Goal: Task Accomplishment & Management: Use online tool/utility

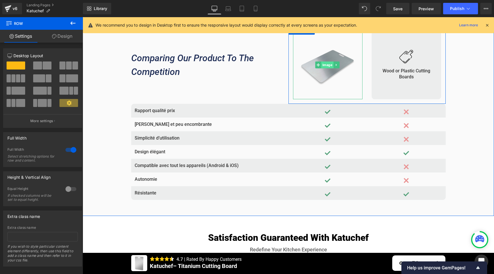
click at [325, 64] on span "Image" at bounding box center [327, 64] width 12 height 7
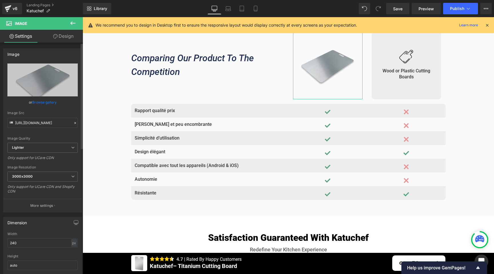
click at [53, 100] on link "Browse gallery" at bounding box center [44, 102] width 24 height 10
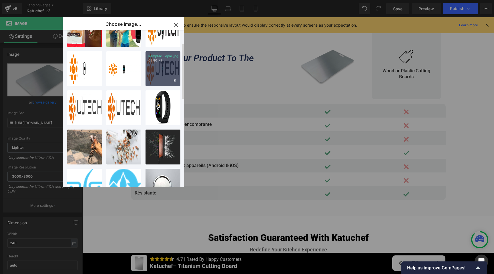
scroll to position [73, 0]
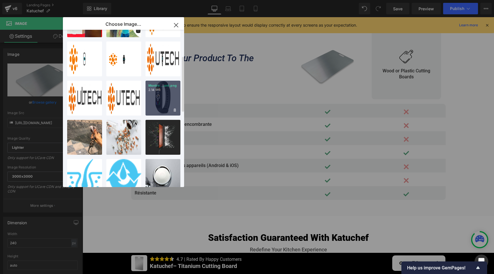
click at [157, 101] on div "Montre ...oré.png 2.14 MB" at bounding box center [162, 98] width 35 height 35
type input "[URL][DOMAIN_NAME]"
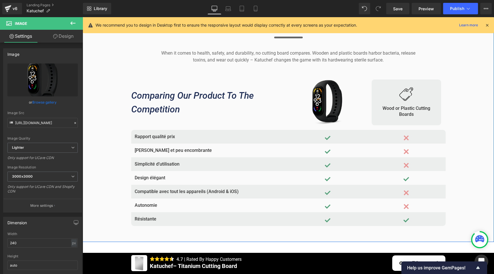
scroll to position [1609, 0]
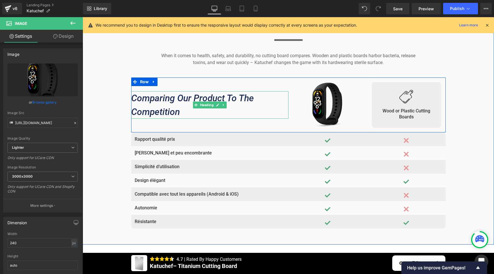
click at [169, 99] on icon "Comparing Our Product To The Competition" at bounding box center [192, 105] width 123 height 25
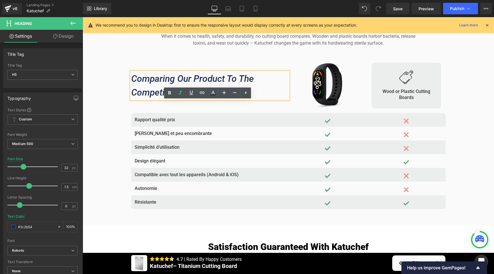
scroll to position [1637, 0]
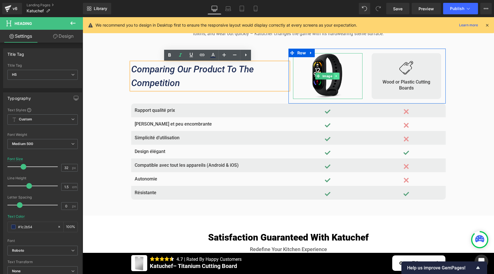
click at [335, 76] on icon at bounding box center [336, 75] width 3 height 3
click at [331, 76] on icon at bounding box center [332, 75] width 3 height 3
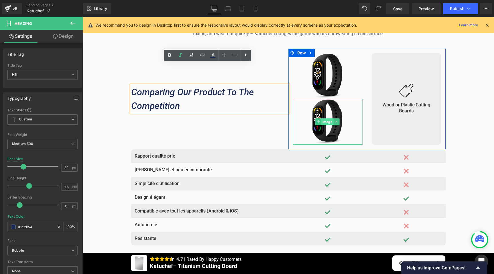
click at [326, 123] on span "Image" at bounding box center [327, 121] width 12 height 7
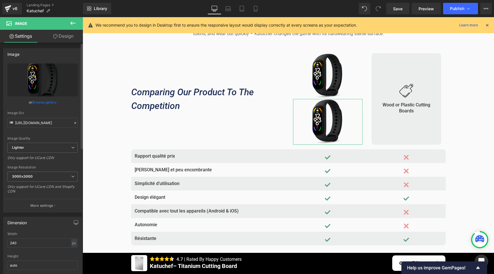
click at [46, 100] on link "Browse gallery" at bounding box center [44, 102] width 24 height 10
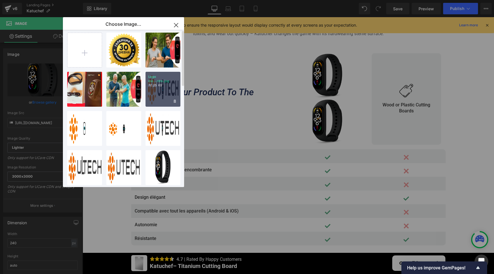
scroll to position [0, 0]
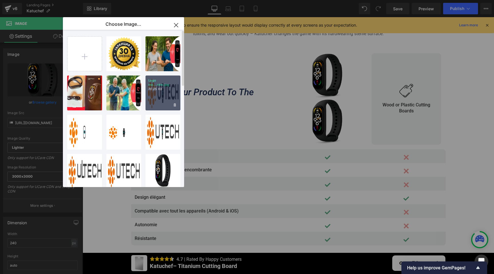
click at [157, 101] on div "Logo mo...ntre.jpg 70.25 KB" at bounding box center [162, 92] width 35 height 35
type input "[URL][DOMAIN_NAME]"
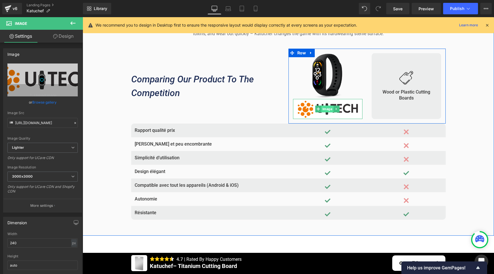
click at [323, 109] on span "Image" at bounding box center [327, 108] width 12 height 7
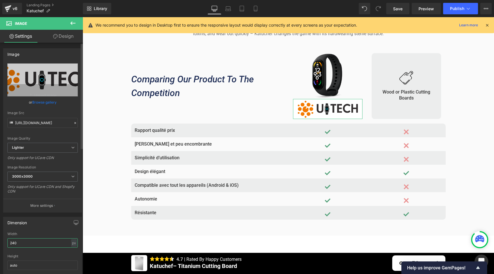
click at [17, 242] on input "240" at bounding box center [42, 242] width 70 height 9
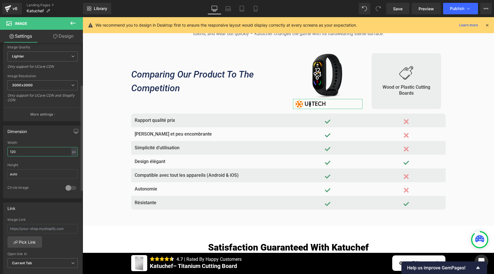
scroll to position [200, 0]
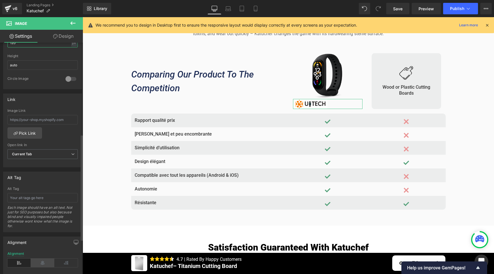
type input "120"
click at [37, 261] on icon at bounding box center [42, 262] width 23 height 9
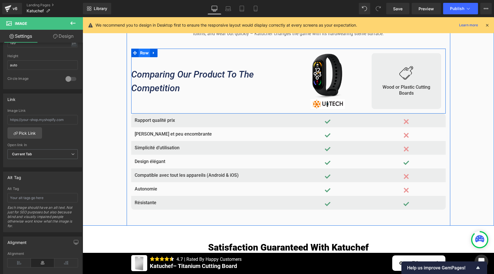
click at [146, 52] on span "Row" at bounding box center [145, 53] width 12 height 9
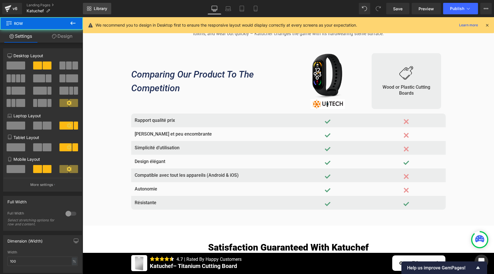
click at [99, 9] on span "Library" at bounding box center [100, 8] width 13 height 5
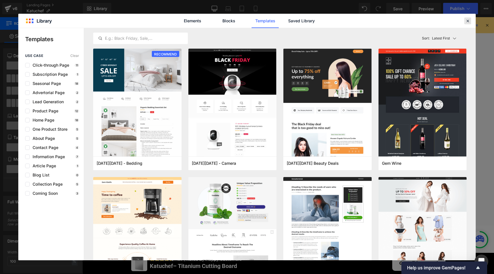
click at [466, 18] on icon at bounding box center [467, 20] width 5 height 5
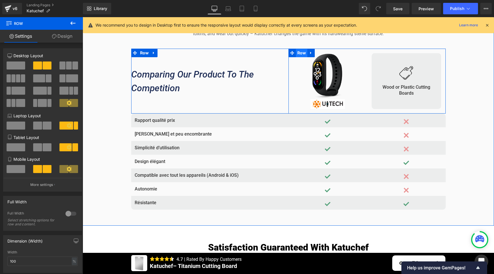
click at [301, 53] on span "Row" at bounding box center [302, 53] width 12 height 9
click at [300, 52] on span "Row" at bounding box center [302, 53] width 12 height 9
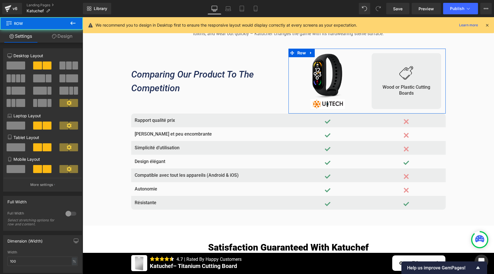
click at [67, 37] on link "Design" at bounding box center [61, 36] width 41 height 13
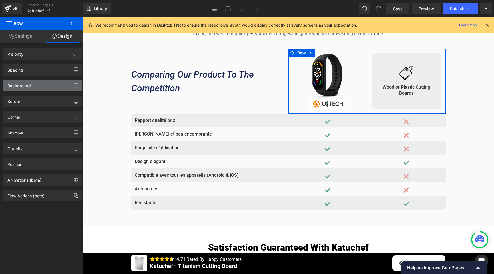
click at [36, 84] on div "Background" at bounding box center [42, 85] width 78 height 11
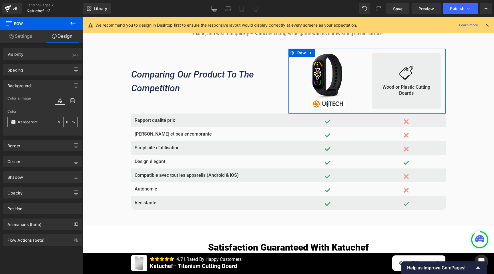
click at [57, 122] on icon at bounding box center [59, 122] width 4 height 4
click at [12, 121] on span at bounding box center [13, 122] width 5 height 5
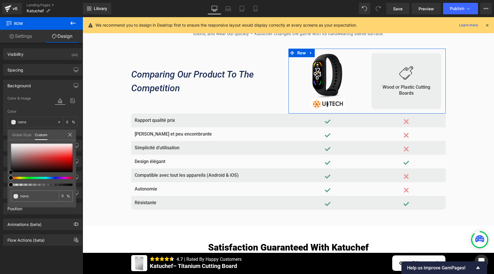
type input "#805555"
type input "100"
type input "#805555"
type input "100"
type input "#8a6060"
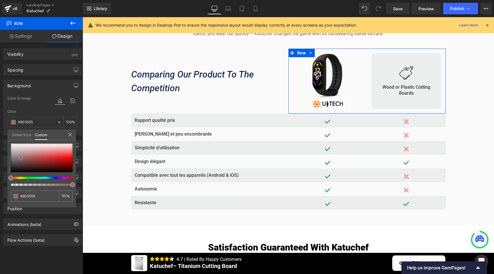
type input "#8a6060"
type input "#cec9c9"
type input "#f2f2f2"
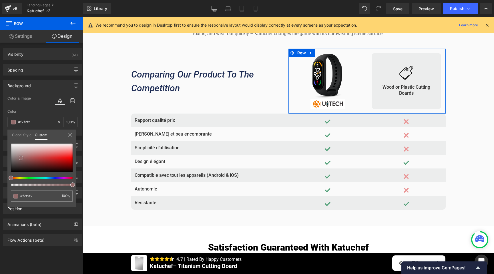
type input "#ffffff"
drag, startPoint x: 21, startPoint y: 158, endPoint x: 5, endPoint y: 138, distance: 25.4
click at [5, 135] on div "Background Color & Image color rgba(255, 255, 255, 1) Color #ffffff 100 % Image…" at bounding box center [42, 105] width 85 height 60
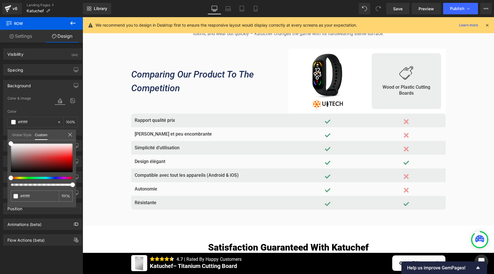
click at [299, 59] on body "SPECIAL LIMITED TIME OFFER | Up To 70% OFF Text Block Row Row Image FEATURES HO…" at bounding box center [288, 126] width 411 height 3492
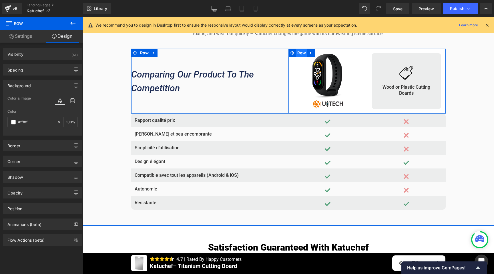
click at [301, 53] on span "Row" at bounding box center [302, 53] width 12 height 9
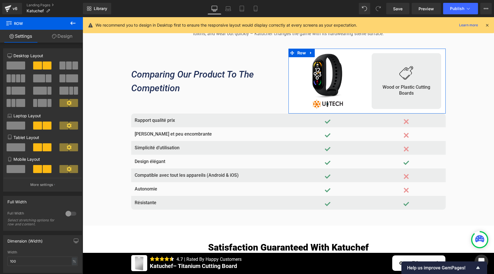
click at [64, 39] on link "Design" at bounding box center [61, 36] width 41 height 13
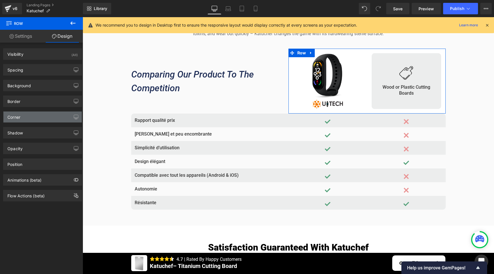
click at [21, 120] on div "Corner" at bounding box center [42, 116] width 78 height 11
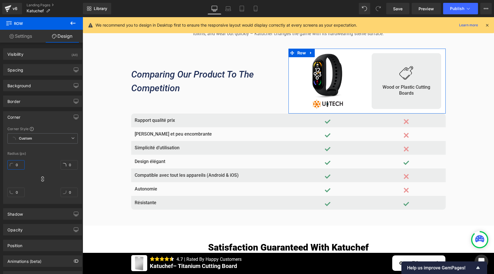
click at [17, 164] on input "0" at bounding box center [15, 164] width 17 height 9
type input "8"
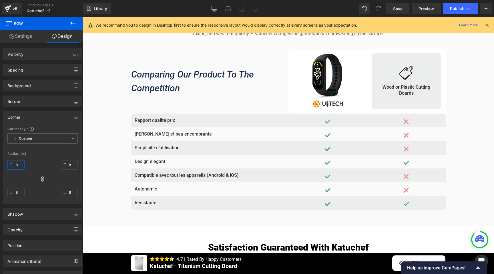
type input "8"
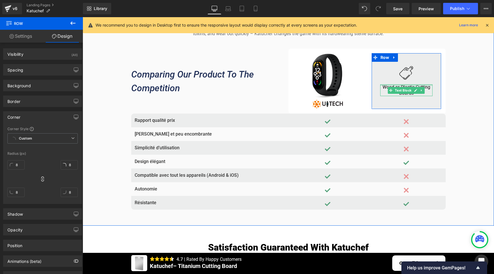
click at [400, 86] on div at bounding box center [406, 84] width 52 height 1
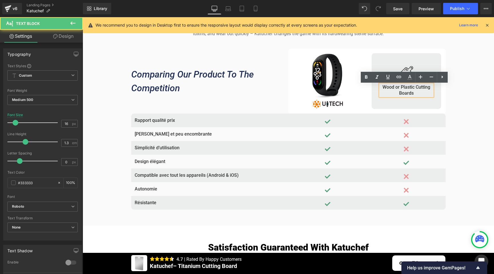
click at [403, 89] on p "Wood or Plastic Cutting Boards" at bounding box center [406, 90] width 52 height 12
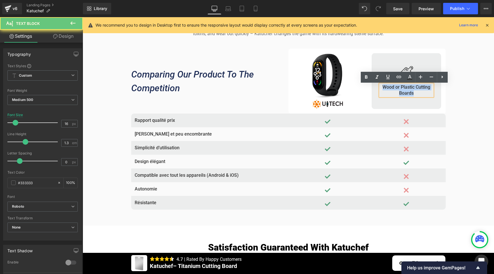
click at [403, 89] on p "Wood or Plastic Cutting Boards" at bounding box center [406, 90] width 52 height 12
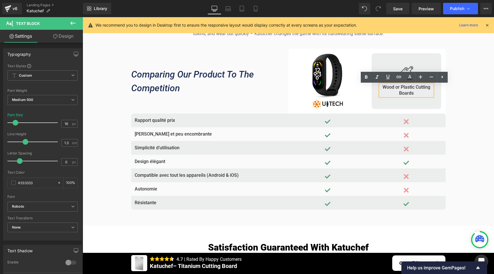
scroll to position [1641, 0]
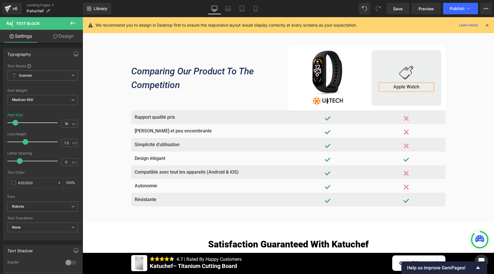
click at [262, 95] on div "Comparing Our Product To The Competition Heading" at bounding box center [209, 77] width 157 height 65
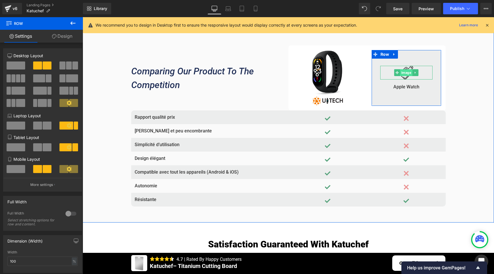
click at [402, 73] on span "Image" at bounding box center [406, 72] width 12 height 7
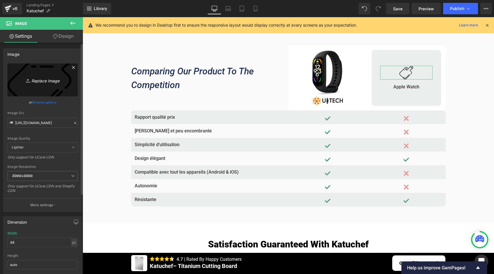
click at [49, 82] on icon "Replace Image" at bounding box center [43, 79] width 46 height 7
type input "C:\fakepath\ChatGPT Image [DATE], 21_20_27.png"
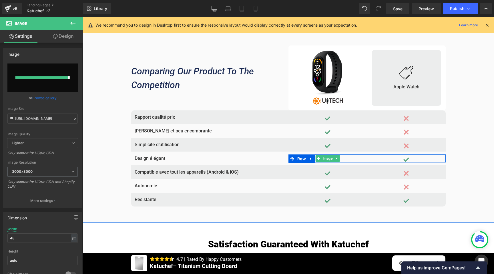
type input "[URL][DOMAIN_NAME][DATE]"
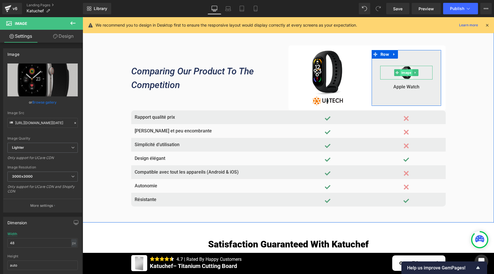
click at [403, 74] on span "Image" at bounding box center [406, 72] width 12 height 7
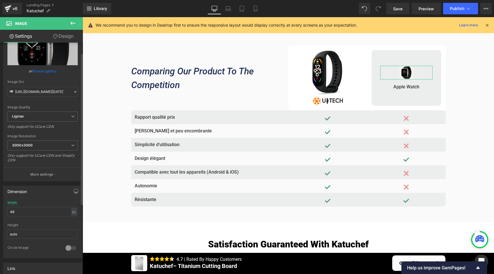
scroll to position [31, 0]
click at [19, 213] on input "48" at bounding box center [42, 211] width 70 height 9
type input "1"
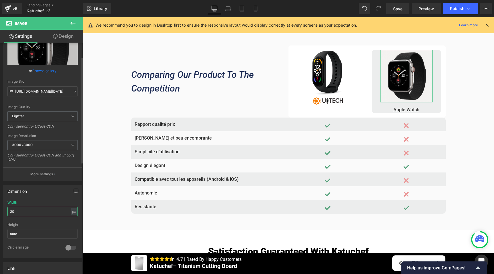
type input "2"
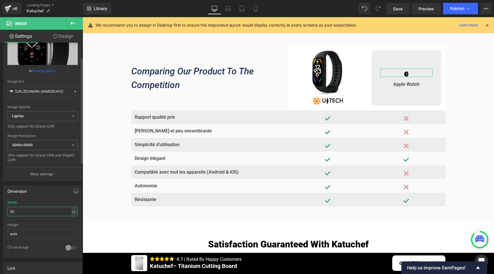
type input "2"
type input "140"
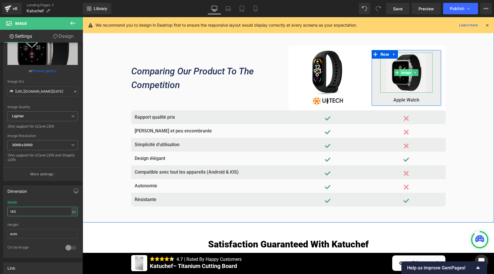
click at [405, 75] on span "Image" at bounding box center [406, 72] width 12 height 7
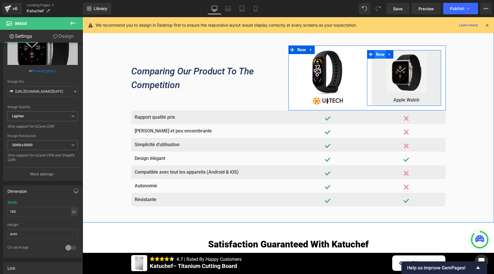
click at [379, 55] on span "Row" at bounding box center [380, 54] width 12 height 9
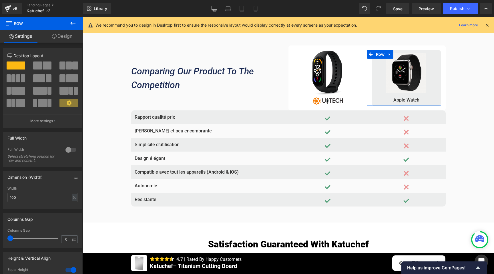
click at [65, 35] on link "Design" at bounding box center [61, 36] width 41 height 13
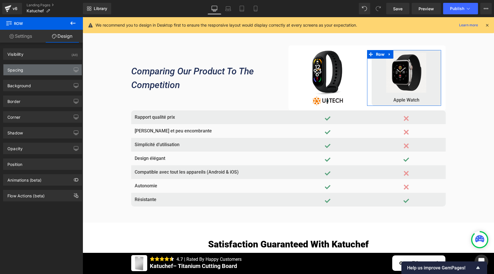
type input "transparent"
type input "0"
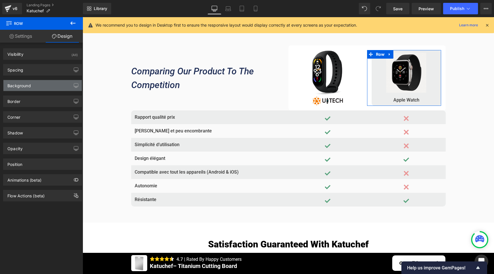
click at [18, 88] on div "Background" at bounding box center [42, 85] width 78 height 11
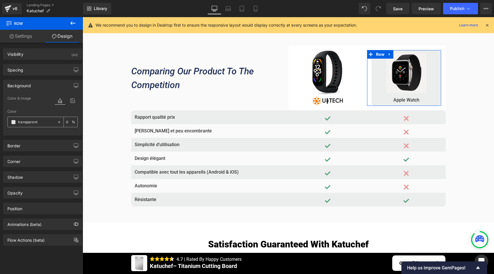
click at [13, 123] on span at bounding box center [13, 122] width 5 height 5
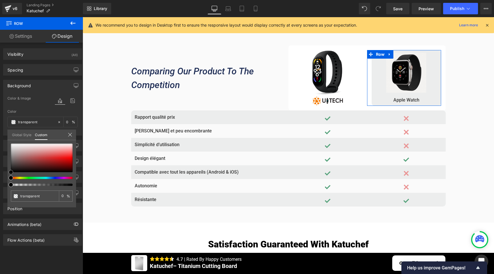
type input "#b49797"
type input "100"
type input "#b49797"
type input "100"
type input "#beb1b1"
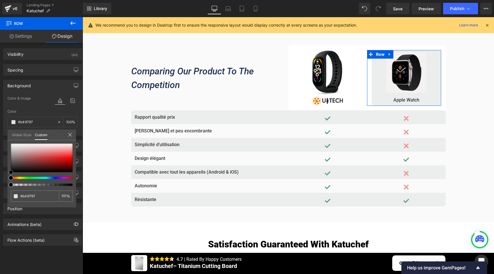
type input "#beb1b1"
type input "#d2d0d0"
type input "#dddddd"
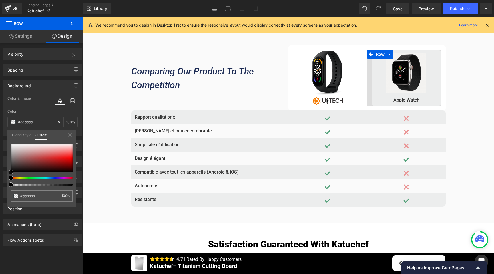
type input "#e8e8e8"
type input "#f2f2f2"
type input "#ffffff"
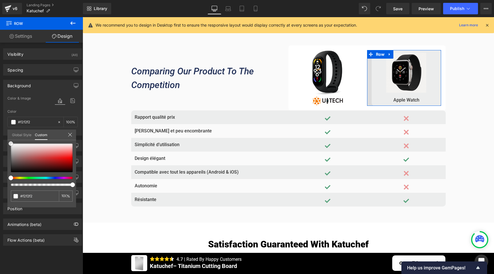
type input "#ffffff"
drag, startPoint x: 21, startPoint y: 153, endPoint x: 9, endPoint y: 141, distance: 17.0
click at [9, 141] on div "#ffffff 100 %" at bounding box center [41, 143] width 69 height 7
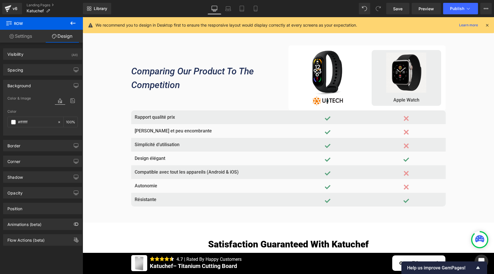
click at [380, 99] on div at bounding box center [288, 145] width 411 height 257
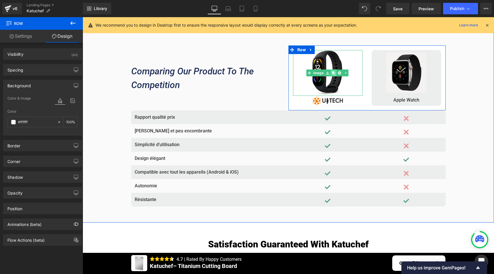
click at [332, 74] on icon at bounding box center [332, 72] width 3 height 3
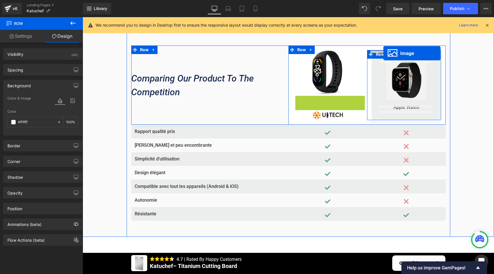
drag, startPoint x: 317, startPoint y: 119, endPoint x: 383, endPoint y: 53, distance: 93.6
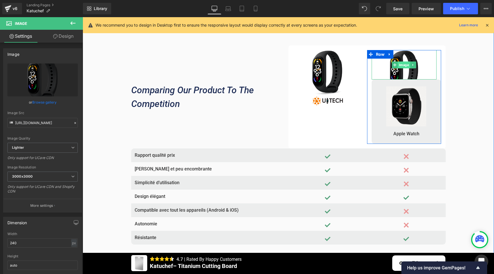
click at [401, 63] on span "Image" at bounding box center [404, 64] width 12 height 7
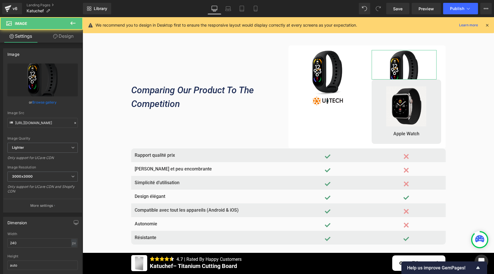
click at [61, 36] on link "Design" at bounding box center [63, 36] width 41 height 13
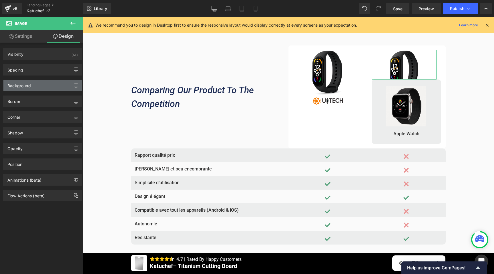
click at [25, 89] on div "Background" at bounding box center [42, 85] width 78 height 11
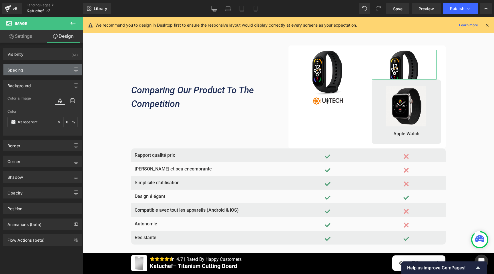
click at [27, 73] on div "Spacing" at bounding box center [42, 69] width 78 height 11
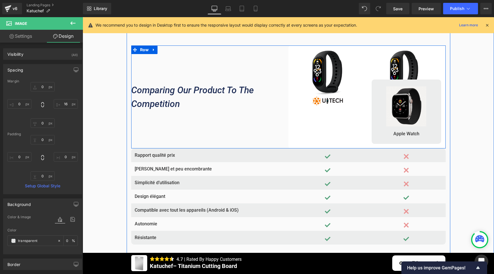
click at [247, 66] on div "Comparing Our Product To The Competition Heading" at bounding box center [209, 96] width 157 height 103
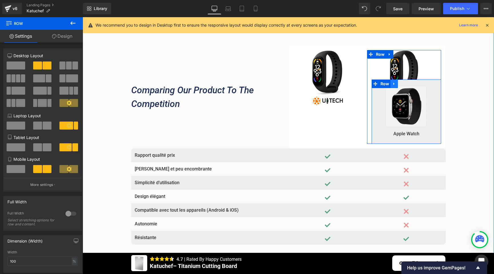
click at [392, 86] on icon at bounding box center [394, 84] width 4 height 4
click at [408, 85] on icon at bounding box center [409, 84] width 4 height 4
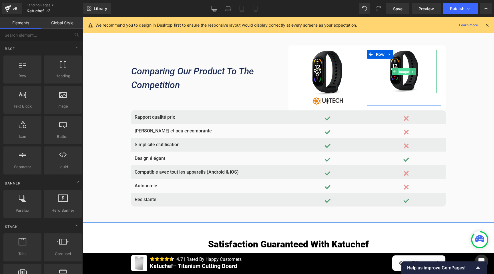
click at [404, 72] on span "Image" at bounding box center [404, 71] width 12 height 7
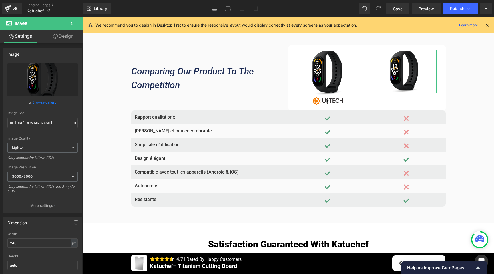
click at [45, 101] on link "Browse gallery" at bounding box center [44, 102] width 24 height 10
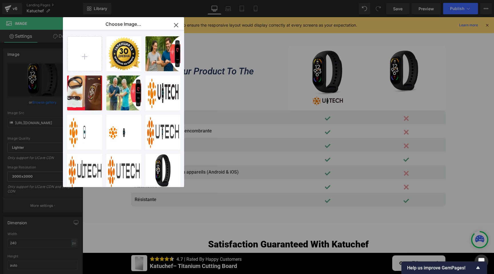
drag, startPoint x: 477, startPoint y: 86, endPoint x: 394, endPoint y: 69, distance: 84.3
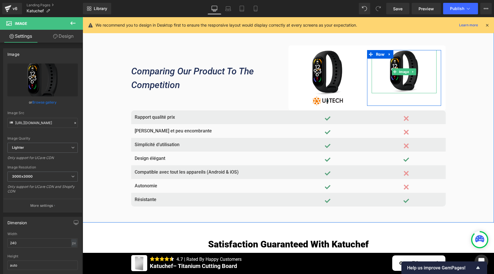
drag, startPoint x: 400, startPoint y: 72, endPoint x: 328, endPoint y: 71, distance: 72.3
click at [400, 72] on span "Image" at bounding box center [404, 71] width 12 height 7
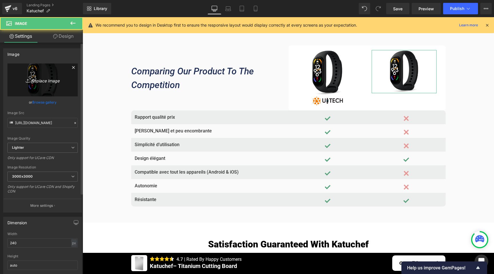
click at [43, 81] on icon "Replace Image" at bounding box center [43, 79] width 46 height 7
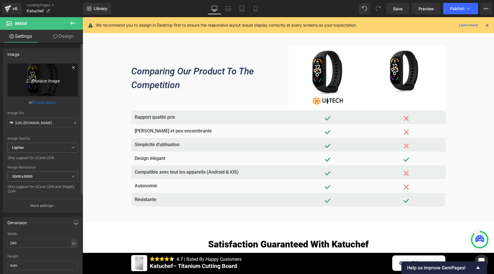
type input "C:\fakepath\ChatGPT Image [DATE], 21_20_27.png"
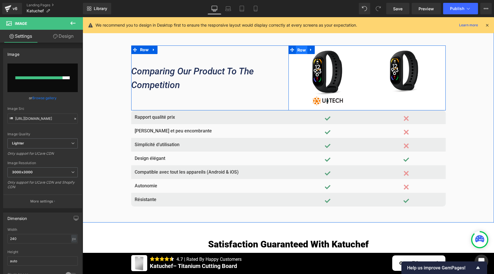
click at [300, 50] on span "Row" at bounding box center [302, 50] width 12 height 9
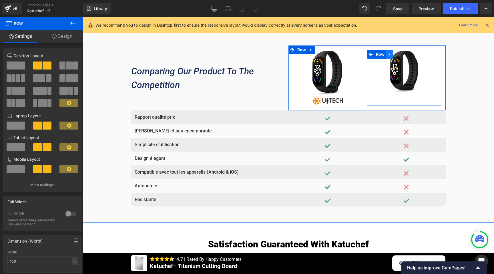
click at [388, 55] on icon at bounding box center [390, 54] width 4 height 4
click at [402, 54] on icon at bounding box center [404, 54] width 4 height 4
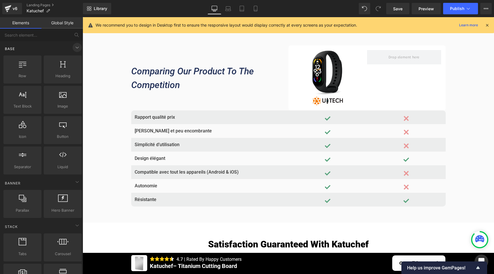
click at [74, 48] on icon at bounding box center [77, 47] width 7 height 7
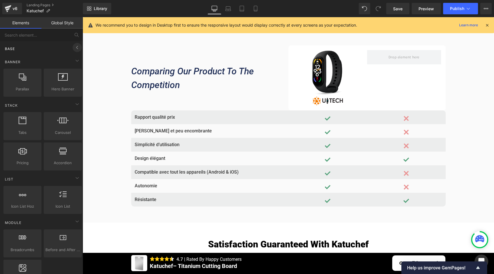
click at [74, 48] on icon at bounding box center [77, 47] width 7 height 7
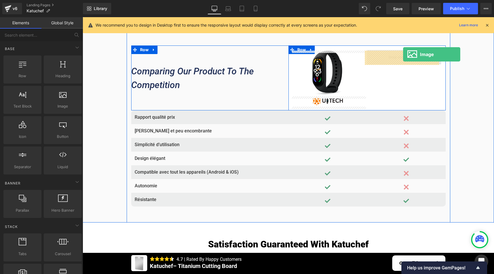
drag, startPoint x: 144, startPoint y: 117, endPoint x: 403, endPoint y: 54, distance: 266.4
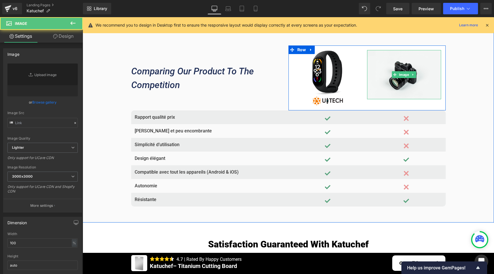
type input "//[DOMAIN_NAME][URL]"
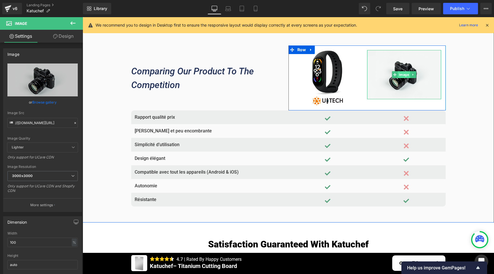
click at [402, 75] on span "Image" at bounding box center [404, 74] width 12 height 7
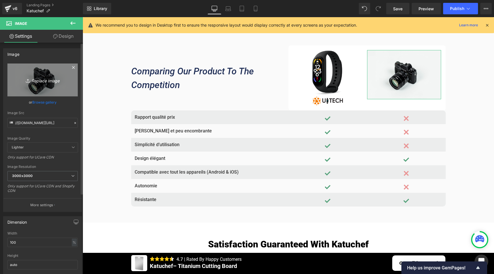
click at [40, 80] on icon "Replace Image" at bounding box center [43, 79] width 46 height 7
type input "C:\fakepath\ChatGPT Image [DATE], 21_20_27.png"
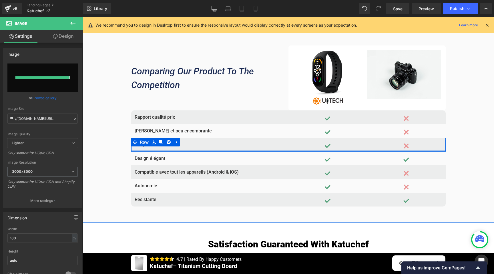
type input "[URL][DOMAIN_NAME][DATE]"
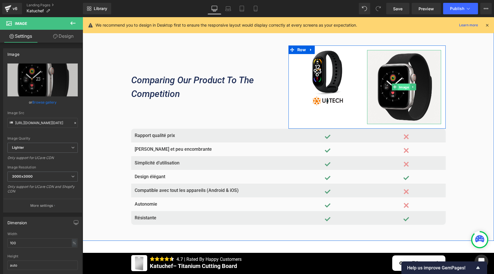
click at [398, 87] on span "Image" at bounding box center [404, 87] width 12 height 7
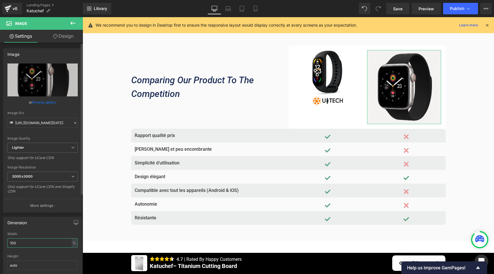
click at [17, 244] on input "100" at bounding box center [42, 242] width 70 height 9
click at [17, 243] on input "100" at bounding box center [42, 242] width 70 height 9
click at [17, 244] on input "100" at bounding box center [42, 242] width 70 height 9
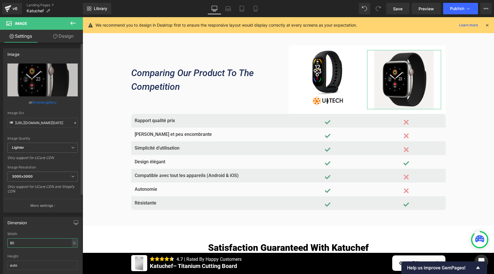
type input "8"
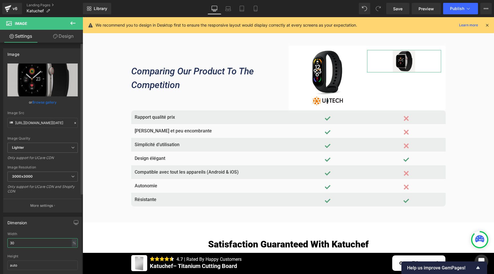
type input "3"
type input "4"
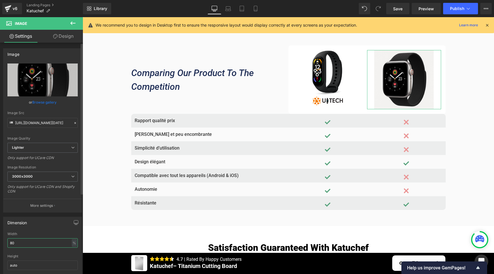
type input "8"
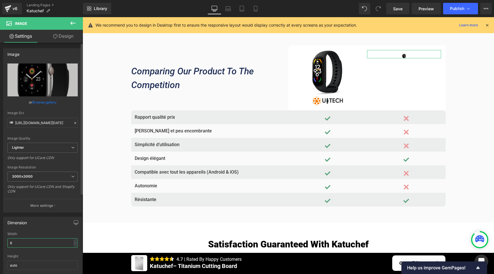
type input "60"
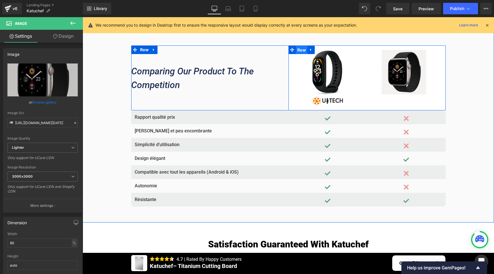
click at [300, 49] on span "Row" at bounding box center [302, 50] width 12 height 9
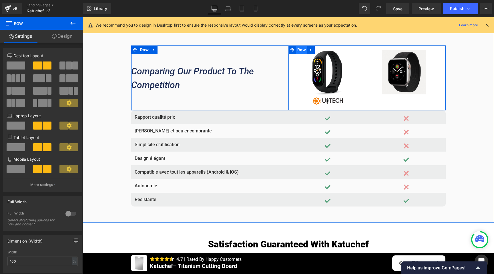
click at [300, 49] on span "Row" at bounding box center [302, 49] width 12 height 9
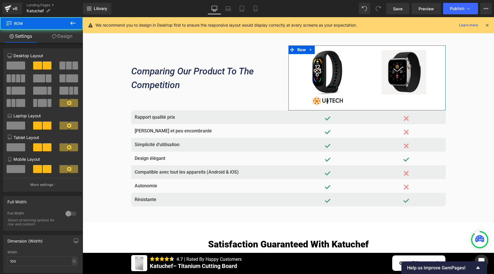
click at [65, 34] on link "Design" at bounding box center [61, 36] width 41 height 13
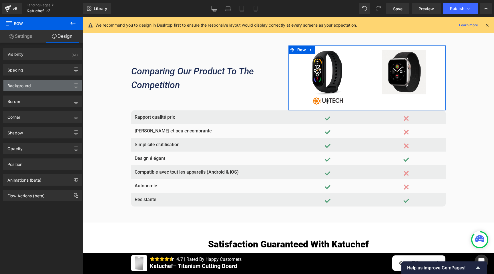
click at [25, 87] on div "Background" at bounding box center [18, 84] width 23 height 8
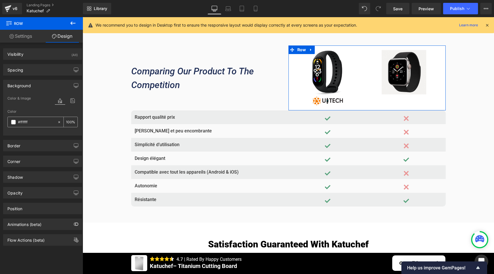
click at [24, 122] on input "#ffffff" at bounding box center [36, 122] width 37 height 6
paste input "F3F2F1"
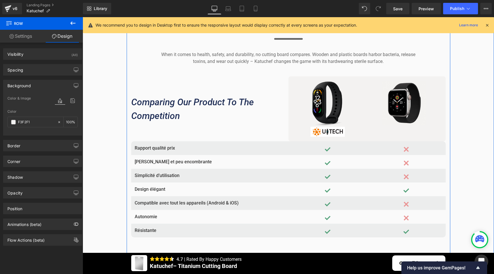
scroll to position [1621, 0]
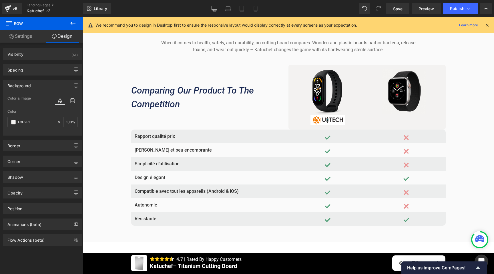
type input "#f3f2f1"
click at [73, 23] on icon at bounding box center [72, 22] width 5 height 3
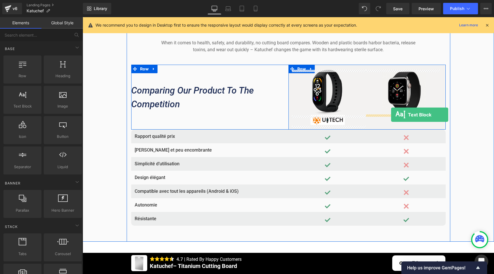
drag, startPoint x: 105, startPoint y: 113, endPoint x: 391, endPoint y: 115, distance: 286.1
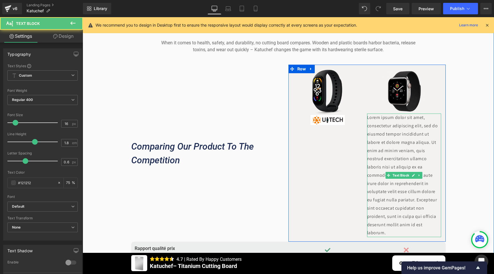
click at [390, 126] on p "Lorem ipsum dolor sit amet, consectetur adipiscing elit, sed do eiusmod tempor …" at bounding box center [404, 174] width 74 height 123
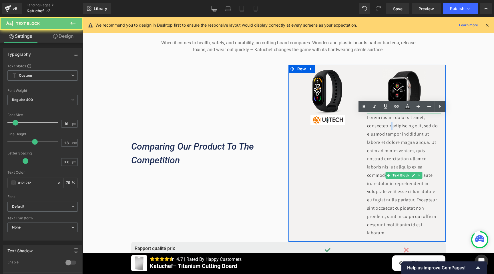
click at [390, 126] on p "Lorem ipsum dolor sit amet, consectetur adipiscing elit, sed do eiusmod tempor …" at bounding box center [404, 174] width 74 height 123
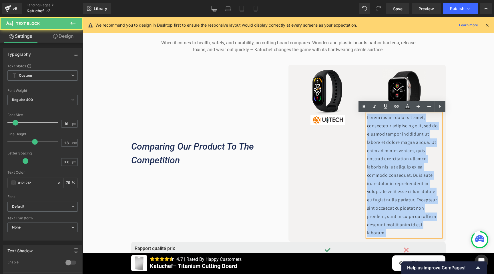
click at [390, 126] on p "Lorem ipsum dolor sit amet, consectetur adipiscing elit, sed do eiusmod tempor …" at bounding box center [404, 174] width 74 height 123
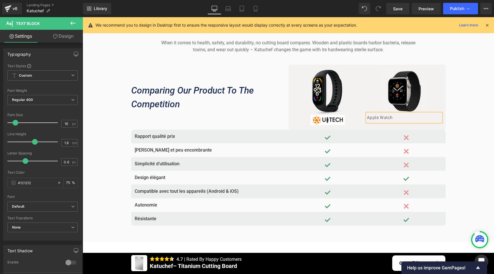
click at [261, 123] on div "Comparing Our Product To The Competition Heading" at bounding box center [209, 97] width 157 height 65
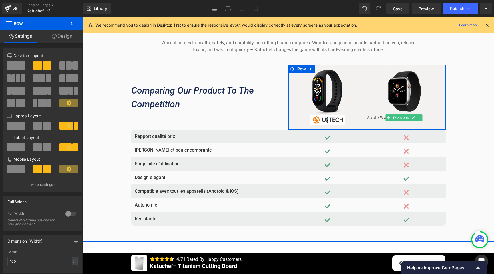
click at [376, 119] on p "Apple Watch" at bounding box center [404, 117] width 74 height 8
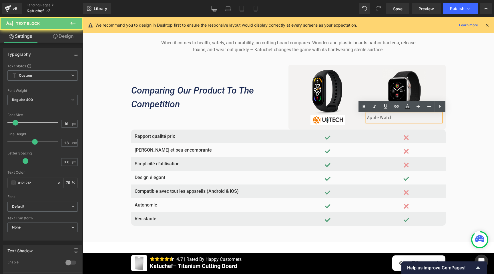
click at [376, 120] on p "Apple Watch" at bounding box center [404, 117] width 74 height 8
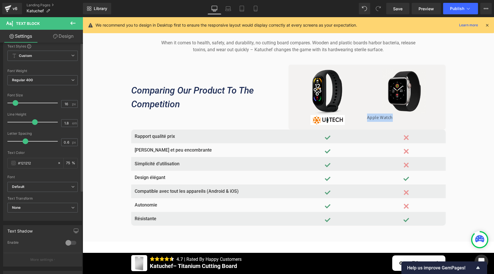
scroll to position [110, 0]
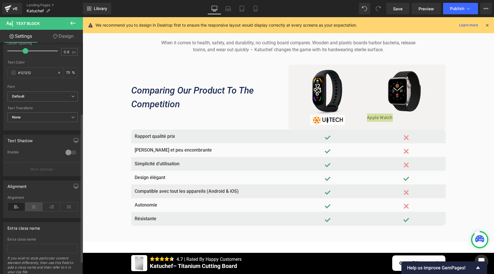
click at [31, 208] on icon at bounding box center [34, 206] width 18 height 9
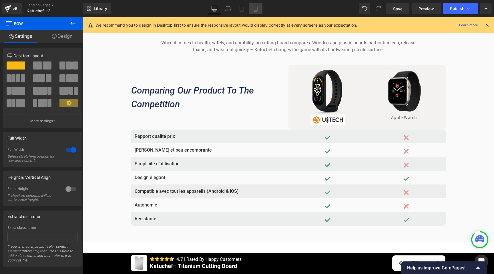
click at [257, 6] on link "Mobile" at bounding box center [256, 8] width 14 height 11
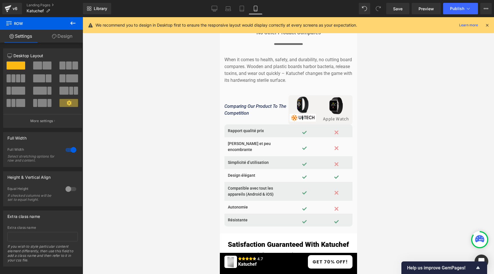
scroll to position [2293, 0]
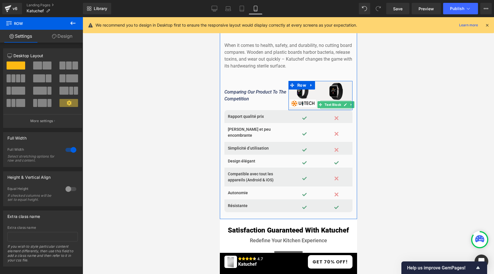
click at [343, 101] on link at bounding box center [345, 104] width 6 height 7
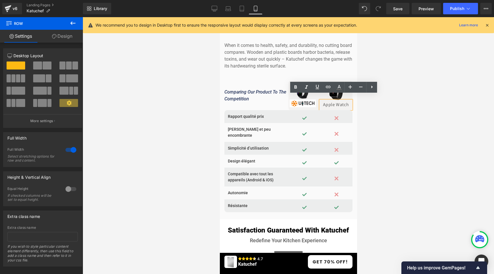
click at [333, 101] on p "Apple Watch" at bounding box center [335, 105] width 31 height 8
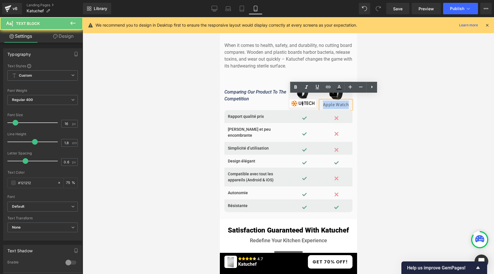
click at [333, 101] on p "Apple Watch" at bounding box center [335, 105] width 31 height 8
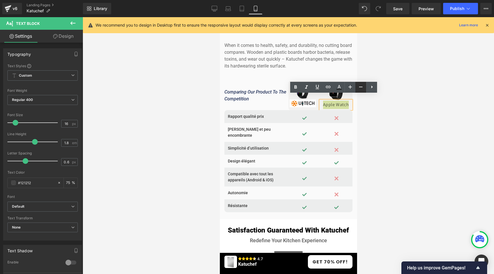
click at [357, 88] on icon at bounding box center [360, 86] width 7 height 7
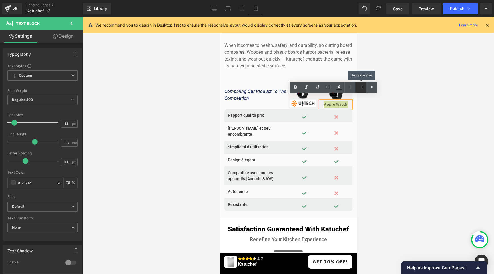
click at [357, 88] on icon at bounding box center [360, 86] width 7 height 7
click at [351, 87] on icon at bounding box center [350, 86] width 7 height 7
click at [358, 86] on icon at bounding box center [360, 86] width 7 height 7
click at [352, 86] on icon at bounding box center [350, 86] width 7 height 7
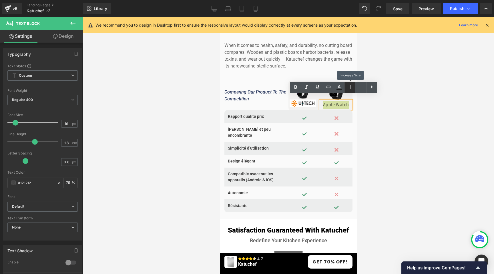
click at [352, 86] on icon at bounding box center [350, 86] width 7 height 7
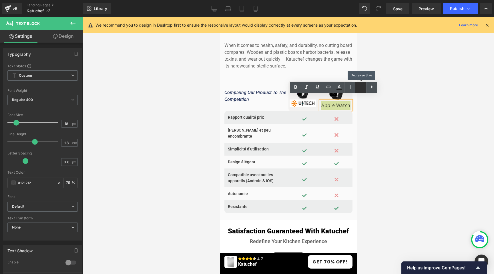
click at [359, 86] on icon at bounding box center [360, 86] width 7 height 7
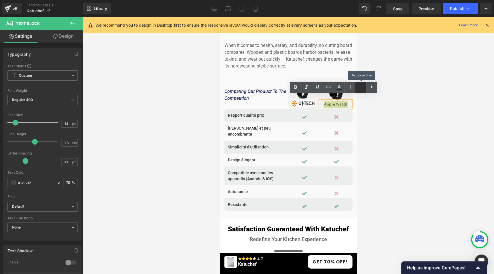
click at [359, 86] on icon at bounding box center [360, 86] width 7 height 7
type input "12"
click at [193, 123] on div at bounding box center [288, 145] width 411 height 257
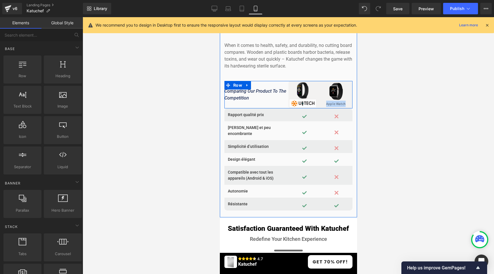
click at [254, 99] on div "Comparing Our Product To The Competition Heading" at bounding box center [256, 94] width 64 height 27
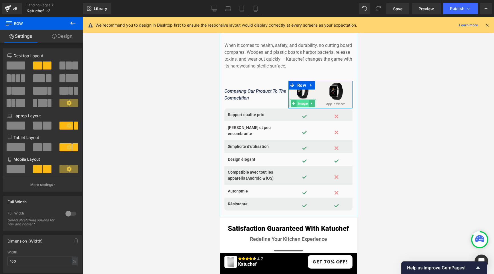
click at [301, 100] on span "Image" at bounding box center [302, 103] width 12 height 7
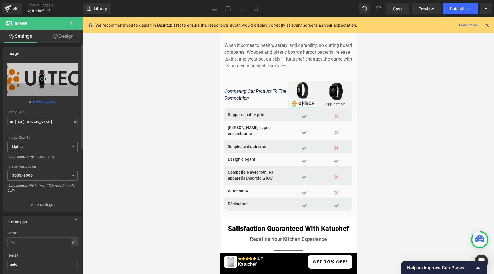
scroll to position [8, 0]
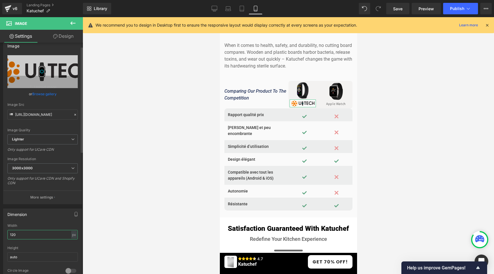
click at [19, 232] on input "120" at bounding box center [42, 234] width 70 height 9
click at [19, 233] on input "120" at bounding box center [42, 234] width 70 height 9
type input "1"
click at [219, 5] on link "Desktop" at bounding box center [214, 8] width 14 height 11
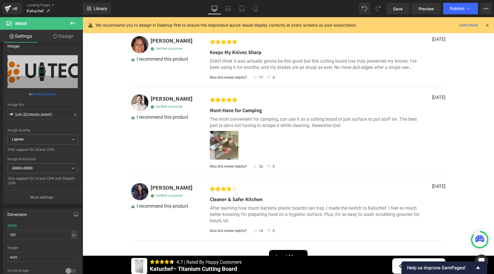
scroll to position [1643, 0]
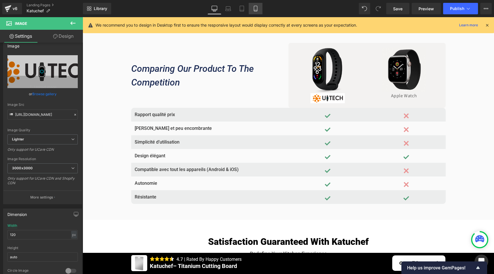
click at [260, 7] on link "Mobile" at bounding box center [256, 8] width 14 height 11
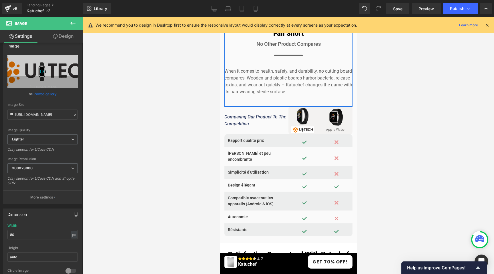
scroll to position [2229, 0]
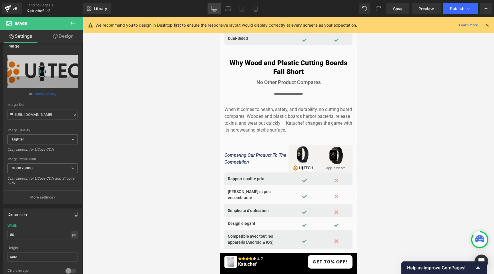
click at [217, 8] on icon at bounding box center [214, 9] width 6 height 6
type input "120"
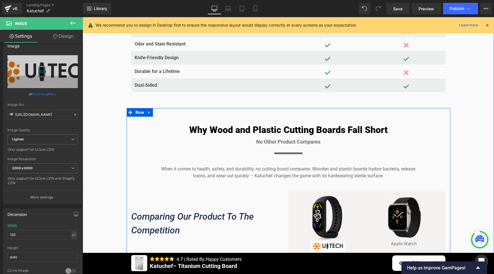
scroll to position [1490, 0]
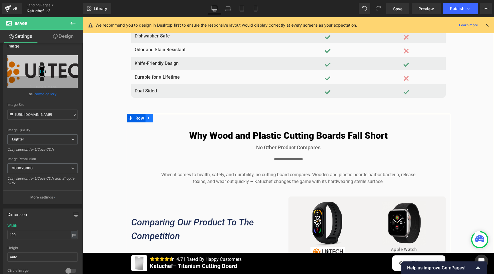
click at [148, 119] on icon at bounding box center [148, 118] width 1 height 3
click at [148, 119] on icon at bounding box center [149, 118] width 4 height 4
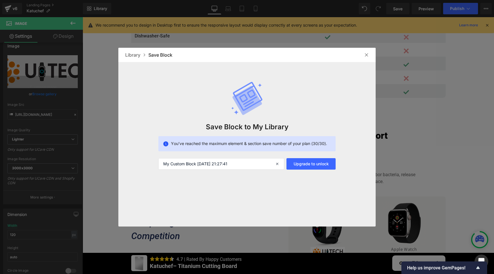
click at [369, 54] on div at bounding box center [366, 54] width 9 height 9
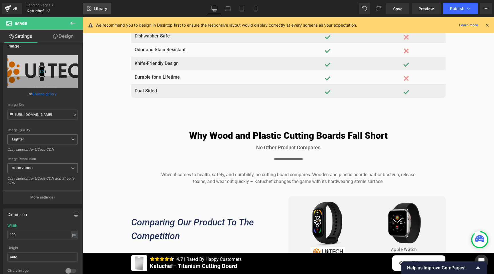
click at [109, 8] on link "Library" at bounding box center [97, 8] width 28 height 11
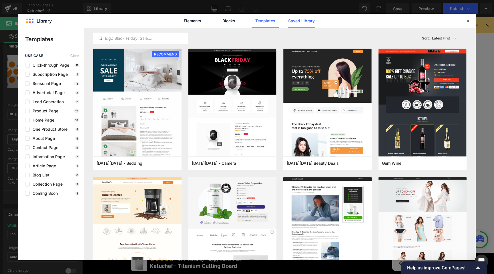
click at [300, 24] on link "Saved Library" at bounding box center [301, 21] width 27 height 14
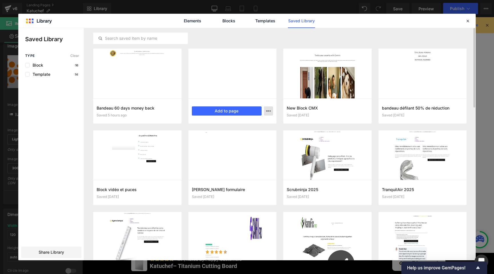
click at [269, 110] on icon "button" at bounding box center [268, 111] width 5 height 5
click at [235, 138] on div "Delete" at bounding box center [240, 136] width 65 height 12
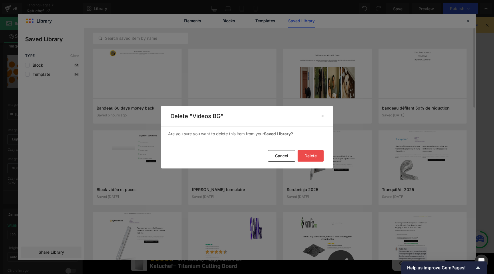
click at [307, 153] on button "Delete" at bounding box center [310, 155] width 26 height 11
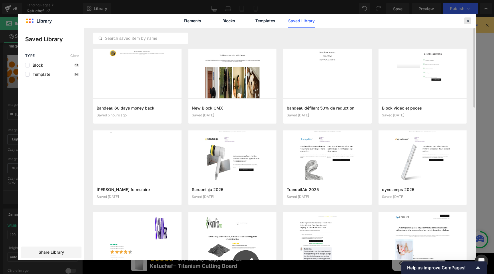
click at [469, 22] on icon at bounding box center [467, 20] width 5 height 5
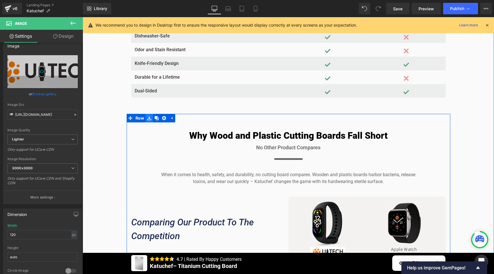
click at [147, 118] on icon at bounding box center [149, 118] width 4 height 4
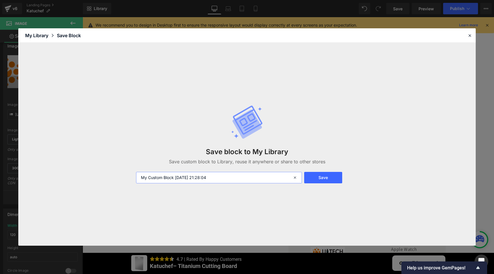
click at [163, 174] on input "My Custom Block [DATE] 21:28:04" at bounding box center [219, 177] width 166 height 11
type input "Comparateur Montres"
click at [324, 177] on button "Save" at bounding box center [323, 177] width 38 height 11
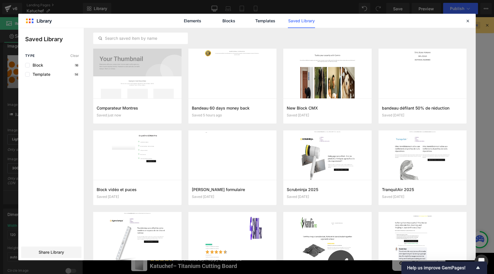
click at [469, 22] on icon at bounding box center [467, 20] width 5 height 5
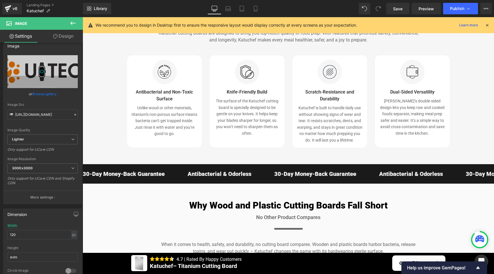
scroll to position [1269, 0]
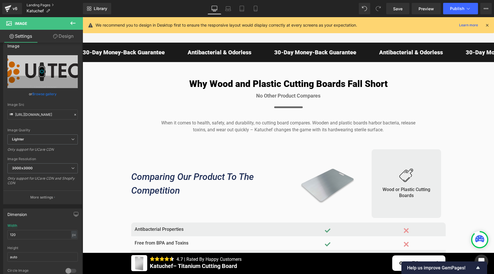
click at [47, 5] on link "Landing Pages" at bounding box center [55, 5] width 56 height 5
click at [400, 8] on span "Save" at bounding box center [397, 9] width 9 height 6
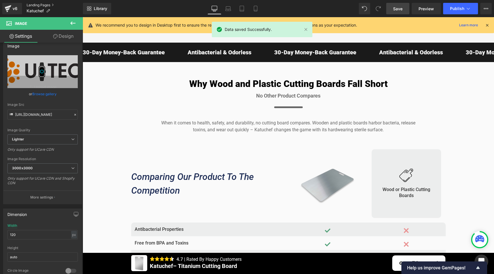
click at [33, 5] on link "Landing Pages" at bounding box center [55, 5] width 56 height 5
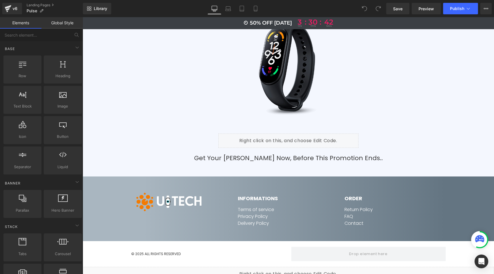
scroll to position [2798, 0]
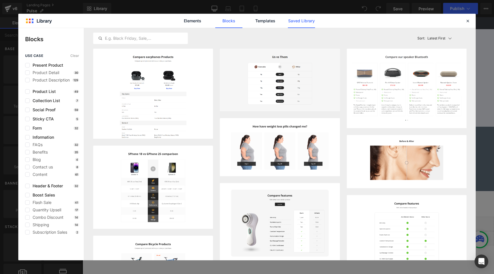
click at [297, 20] on link "Saved Library" at bounding box center [301, 21] width 27 height 14
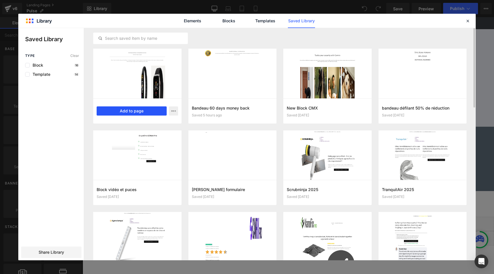
click at [128, 111] on button "Add to page" at bounding box center [132, 110] width 70 height 9
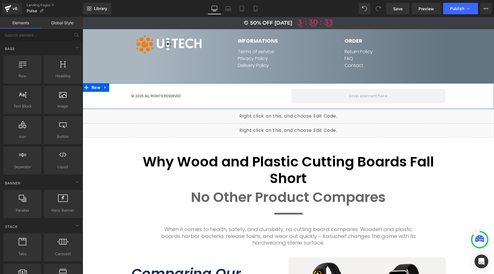
scroll to position [2921, 0]
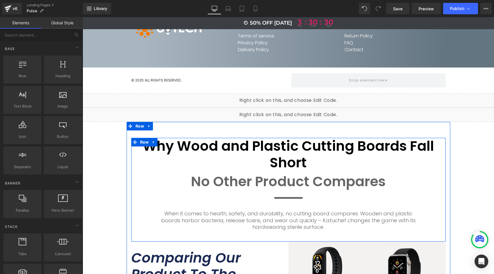
click at [152, 140] on icon at bounding box center [154, 142] width 4 height 4
click at [168, 140] on icon at bounding box center [169, 142] width 4 height 4
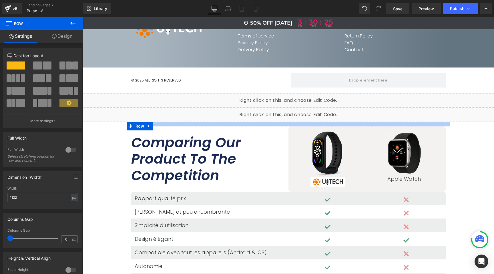
drag, startPoint x: 171, startPoint y: 69, endPoint x: 174, endPoint y: 58, distance: 11.4
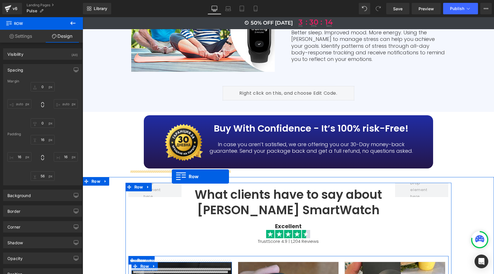
scroll to position [1515, 0]
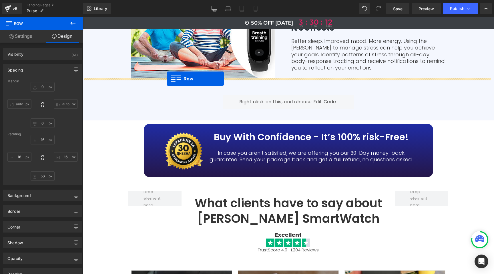
drag, startPoint x: 128, startPoint y: 70, endPoint x: 167, endPoint y: 79, distance: 39.6
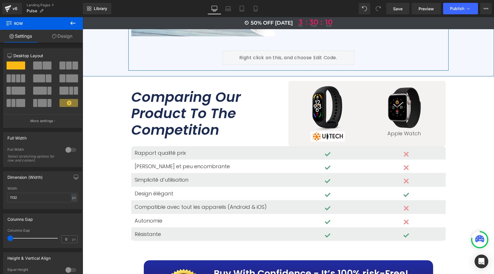
scroll to position [1564, 0]
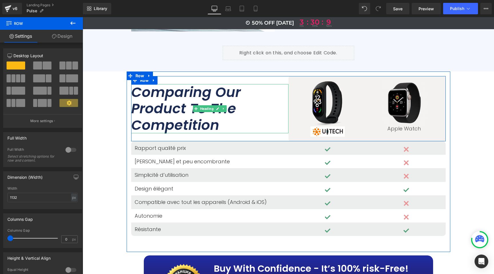
click at [165, 83] on icon "Comparing Our Product To The Competition" at bounding box center [185, 109] width 109 height 52
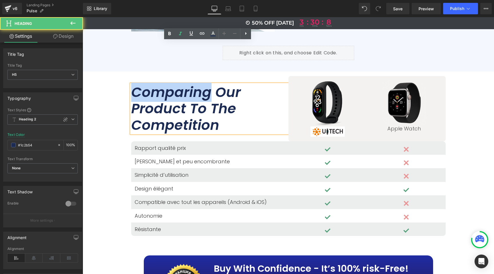
click at [165, 83] on icon "Comparing Our Product To The Competition" at bounding box center [185, 109] width 109 height 52
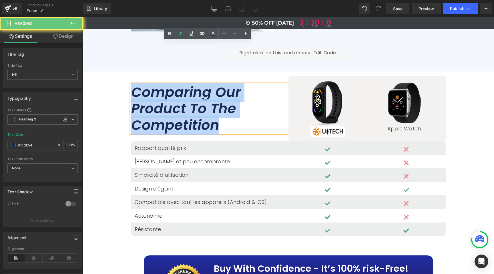
click at [165, 83] on icon "Comparing Our Product To The Competition" at bounding box center [185, 109] width 109 height 52
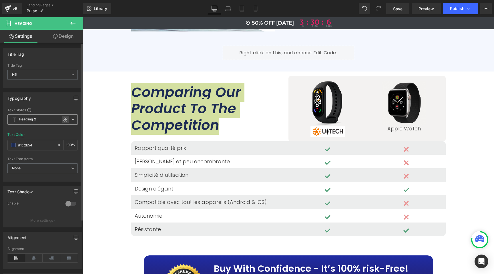
click at [64, 117] on div at bounding box center [65, 119] width 7 height 7
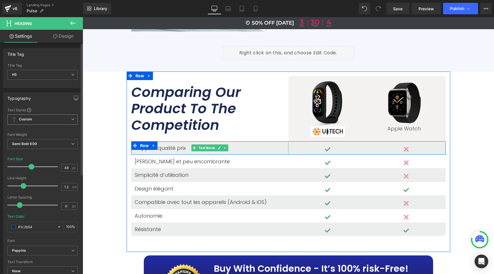
click at [156, 145] on p "Rapport qualité prix" at bounding box center [210, 148] width 150 height 7
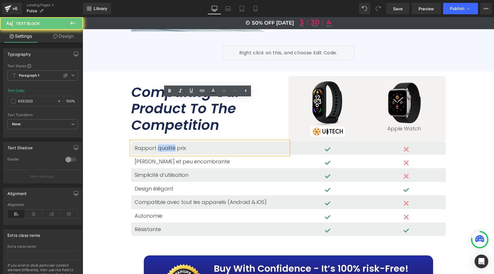
click at [156, 145] on p "Rapport qualité prix" at bounding box center [210, 148] width 150 height 7
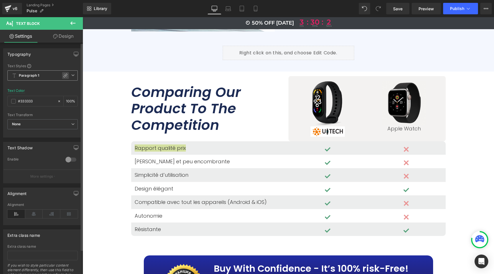
click at [63, 75] on icon at bounding box center [65, 75] width 5 height 5
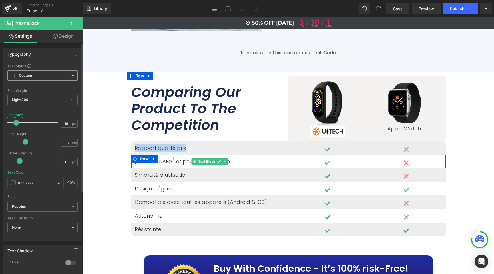
click at [174, 158] on p "[PERSON_NAME] et peu encombrante" at bounding box center [210, 161] width 150 height 7
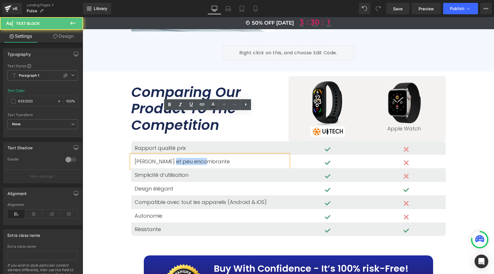
click at [174, 158] on p "[PERSON_NAME] et peu encombrante" at bounding box center [210, 161] width 150 height 7
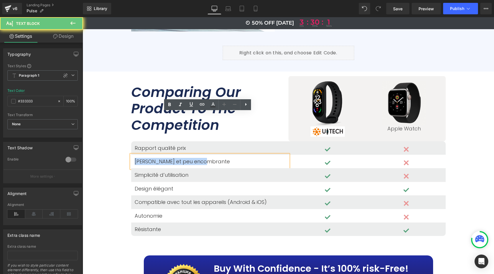
click at [174, 158] on p "[PERSON_NAME] et peu encombrante" at bounding box center [210, 161] width 150 height 7
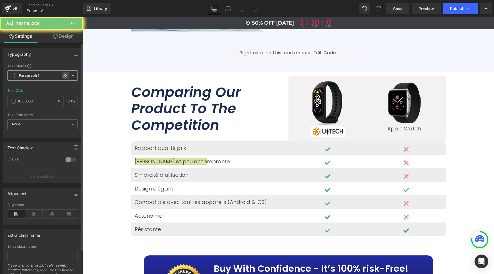
click at [65, 75] on div at bounding box center [65, 75] width 7 height 7
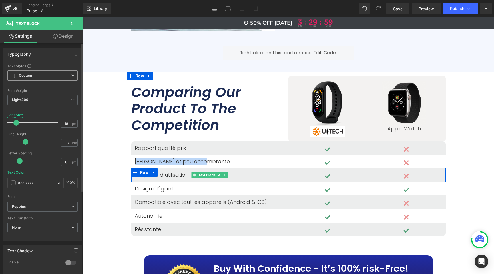
click at [163, 171] on p "Simplicité d’utilisation" at bounding box center [210, 174] width 150 height 7
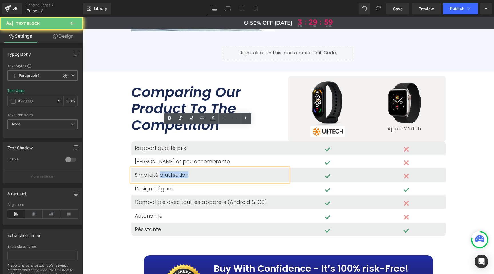
click at [163, 171] on p "Simplicité d’utilisation" at bounding box center [210, 174] width 150 height 7
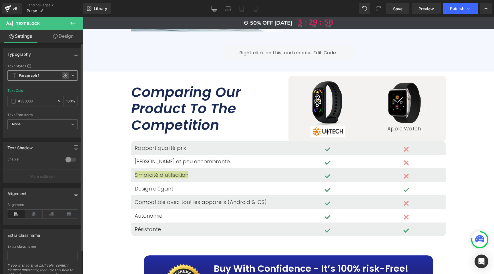
click at [63, 77] on div at bounding box center [65, 75] width 7 height 7
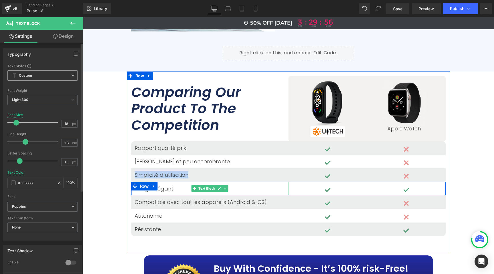
click at [165, 185] on p "Design élégant" at bounding box center [210, 188] width 150 height 7
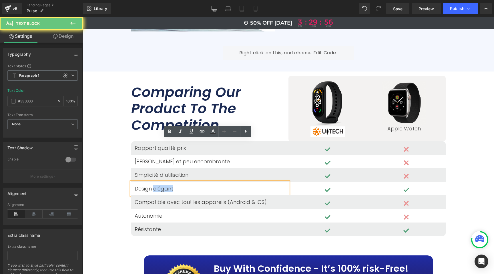
click at [165, 185] on p "Design élégant" at bounding box center [210, 188] width 150 height 7
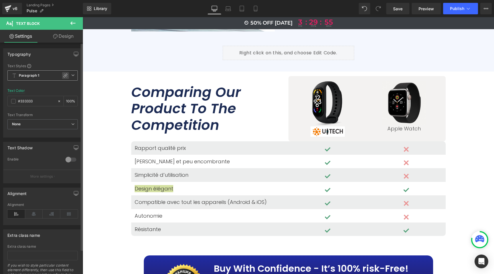
click at [63, 74] on icon at bounding box center [65, 75] width 5 height 5
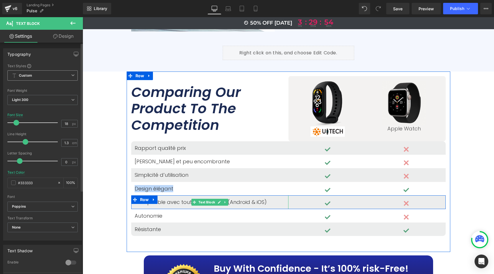
click at [166, 199] on p "Compatible avec tout les appareils (Android & iOS)" at bounding box center [210, 202] width 150 height 7
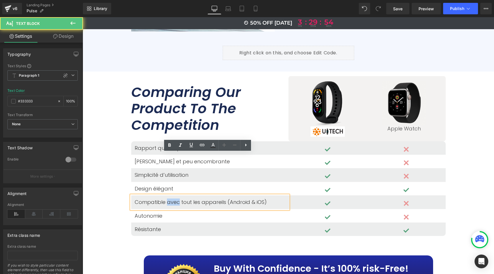
click at [166, 199] on p "Compatible avec tout les appareils (Android & iOS)" at bounding box center [210, 202] width 150 height 7
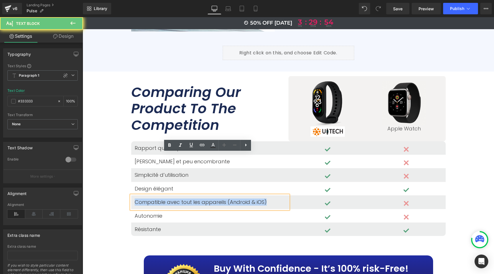
click at [166, 199] on p "Compatible avec tout les appareils (Android & iOS)" at bounding box center [210, 202] width 150 height 7
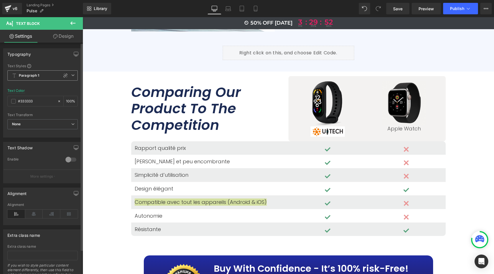
click at [59, 76] on span "Paragraph 1" at bounding box center [42, 75] width 70 height 10
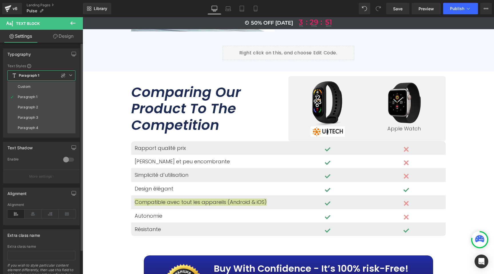
click at [63, 76] on icon at bounding box center [63, 75] width 5 height 5
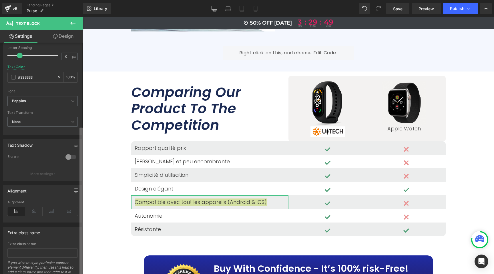
scroll to position [77, 0]
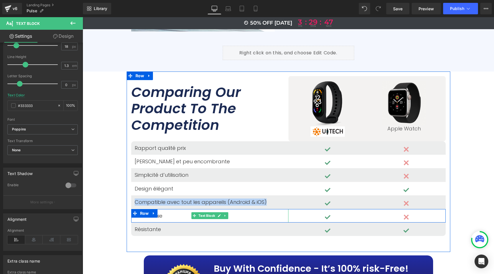
click at [161, 212] on p "Autonomie" at bounding box center [210, 215] width 150 height 7
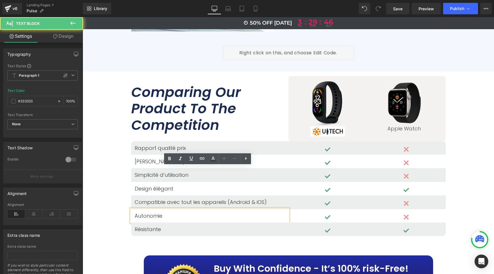
click at [152, 210] on link at bounding box center [152, 213] width 6 height 7
click at [152, 210] on link at bounding box center [154, 213] width 6 height 7
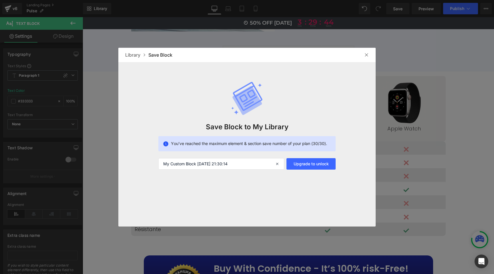
click at [367, 54] on img at bounding box center [366, 55] width 5 height 5
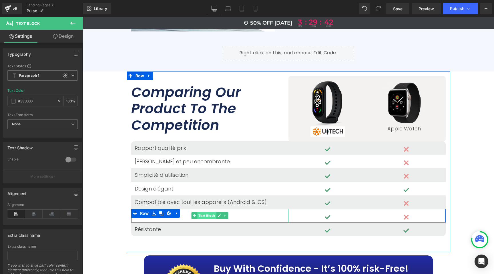
click at [199, 212] on span "Text Block" at bounding box center [206, 215] width 19 height 7
click at [217, 214] on icon at bounding box center [218, 215] width 3 height 3
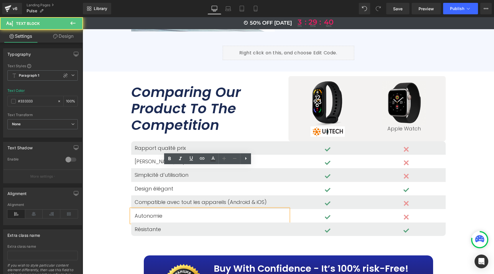
click at [199, 212] on p "Autonomie" at bounding box center [210, 215] width 150 height 7
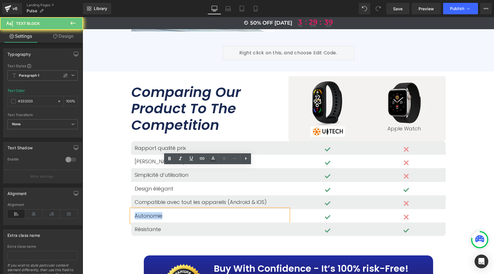
click at [199, 212] on p "Autonomie" at bounding box center [210, 215] width 150 height 7
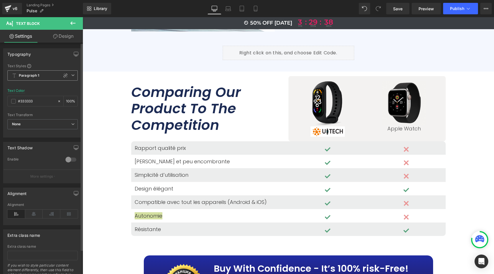
click at [63, 76] on icon at bounding box center [65, 75] width 5 height 5
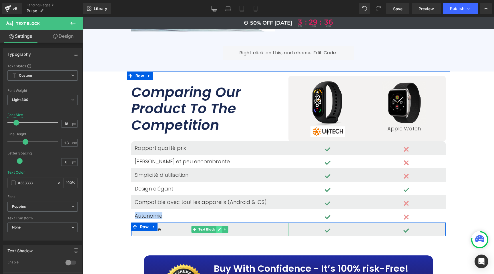
click at [218, 227] on icon at bounding box center [218, 228] width 3 height 3
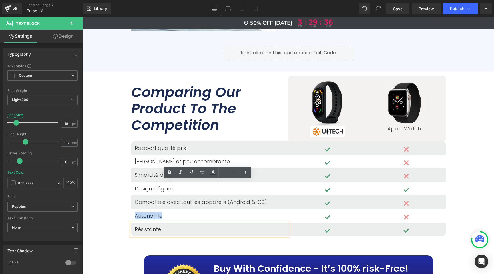
click at [193, 226] on p "Résistante" at bounding box center [210, 229] width 150 height 7
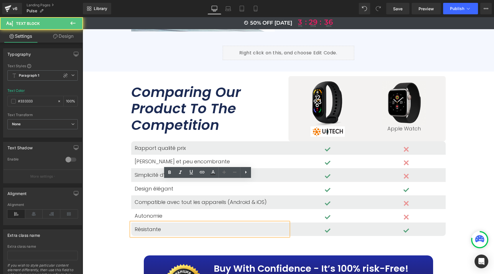
click at [193, 226] on p "Résistante" at bounding box center [210, 229] width 150 height 7
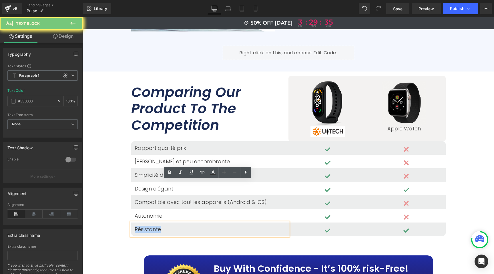
click at [193, 226] on p "Résistante" at bounding box center [210, 229] width 150 height 7
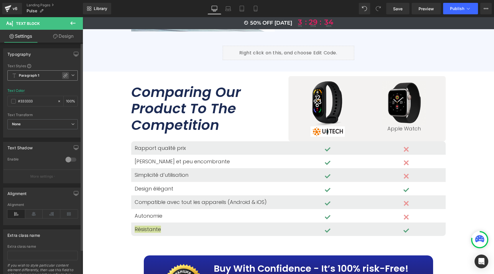
click at [63, 73] on icon at bounding box center [65, 75] width 5 height 5
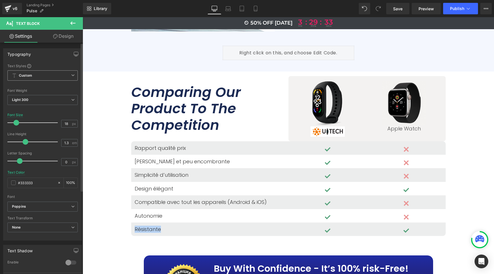
click at [109, 137] on div "Product Liquid Image Row Row Image Row Image TrustScore 4.9 | 1,204 Reviews Tex…" at bounding box center [288, 94] width 411 height 3282
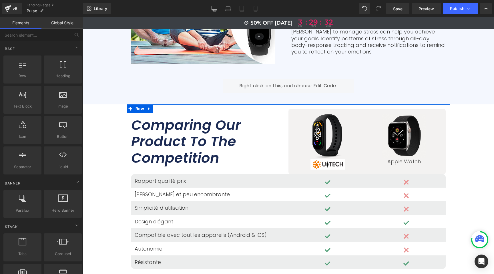
scroll to position [1453, 0]
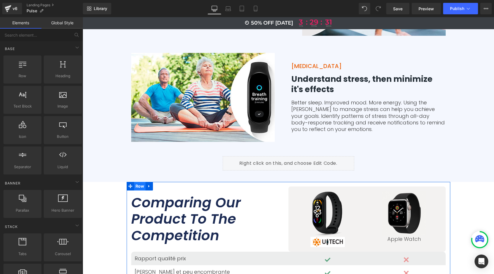
click at [134, 182] on span "Row" at bounding box center [140, 186] width 12 height 9
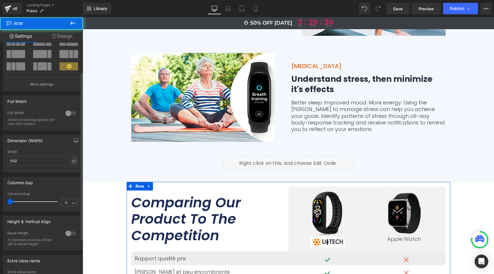
scroll to position [42, 0]
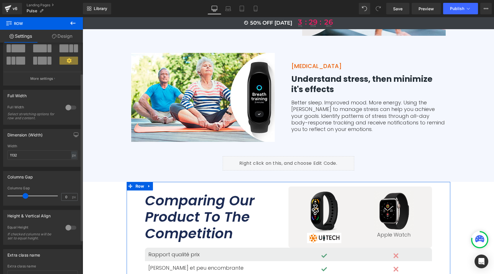
drag, startPoint x: 11, startPoint y: 195, endPoint x: 24, endPoint y: 192, distance: 13.8
click at [24, 192] on div at bounding box center [33, 195] width 47 height 11
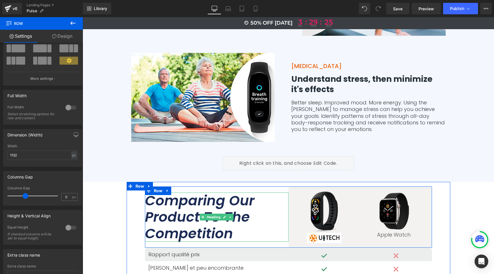
click at [196, 191] on icon "Comparing Our Product To The Competition" at bounding box center [199, 217] width 109 height 52
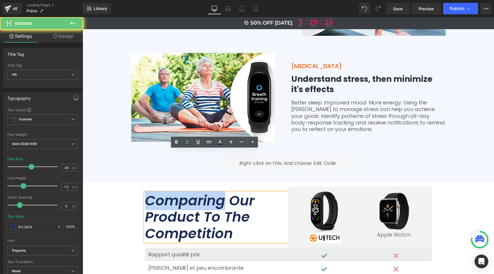
click at [196, 191] on icon "Comparing Our Product To The Competition" at bounding box center [199, 217] width 109 height 52
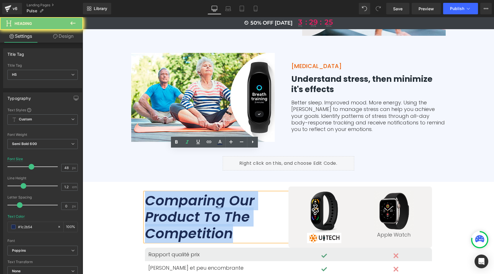
click at [196, 191] on icon "Comparing Our Product To The Competition" at bounding box center [199, 217] width 109 height 52
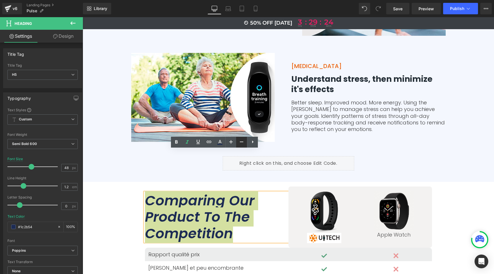
click at [243, 143] on icon at bounding box center [241, 141] width 7 height 7
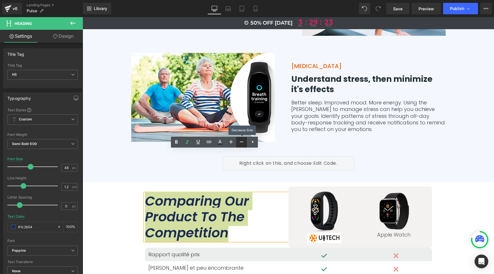
click at [243, 143] on icon at bounding box center [241, 141] width 7 height 7
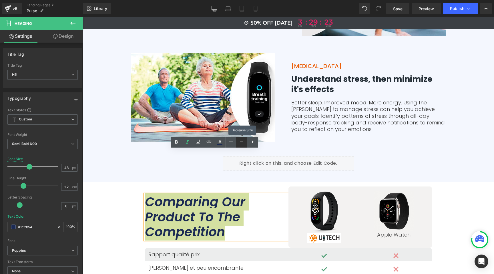
click at [243, 143] on icon at bounding box center [241, 141] width 7 height 7
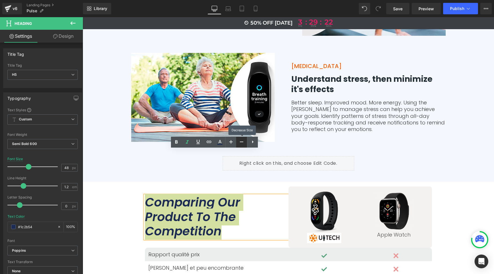
click at [243, 144] on icon at bounding box center [241, 141] width 7 height 7
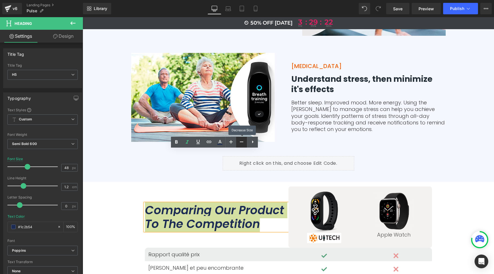
click at [243, 143] on icon at bounding box center [241, 141] width 7 height 7
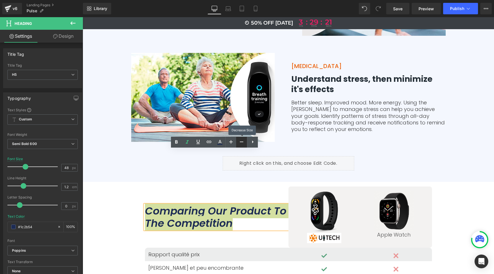
click at [243, 143] on icon at bounding box center [241, 141] width 7 height 7
click at [243, 144] on icon at bounding box center [241, 141] width 7 height 7
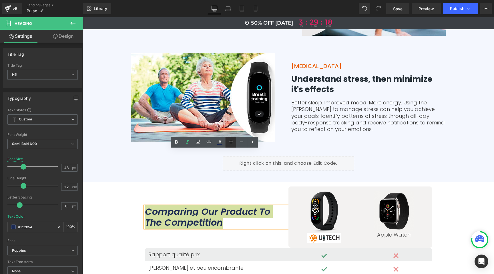
click at [230, 141] on icon at bounding box center [230, 141] width 3 height 3
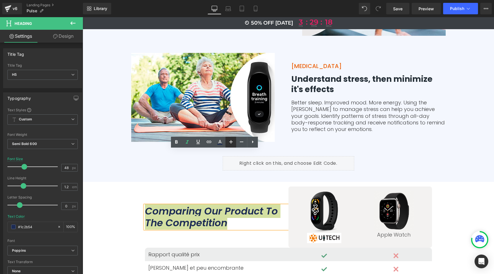
click at [230, 142] on icon at bounding box center [230, 141] width 3 height 3
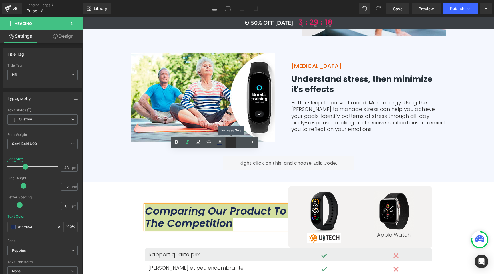
click at [229, 142] on icon at bounding box center [230, 141] width 3 height 3
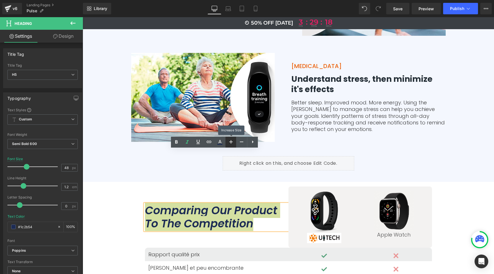
click at [229, 142] on icon at bounding box center [230, 141] width 3 height 3
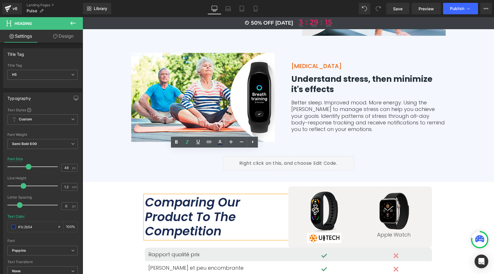
click at [186, 194] on icon "Comparing Our Product To The Competition" at bounding box center [192, 217] width 95 height 46
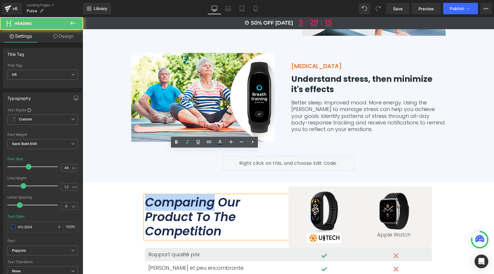
click at [186, 194] on icon "Comparing Our Product To The Competition" at bounding box center [192, 217] width 95 height 46
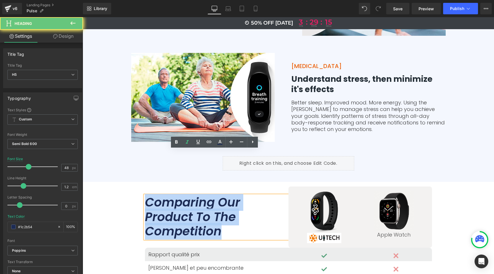
click at [186, 194] on icon "Comparing Our Product To The Competition" at bounding box center [192, 217] width 95 height 46
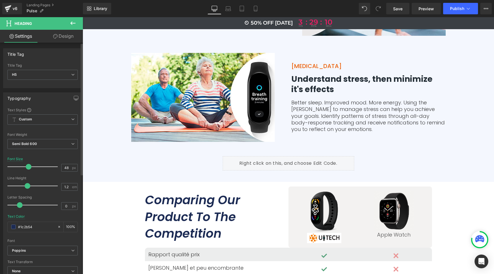
drag, startPoint x: 23, startPoint y: 184, endPoint x: 27, endPoint y: 183, distance: 3.3
click at [27, 183] on span at bounding box center [28, 186] width 6 height 6
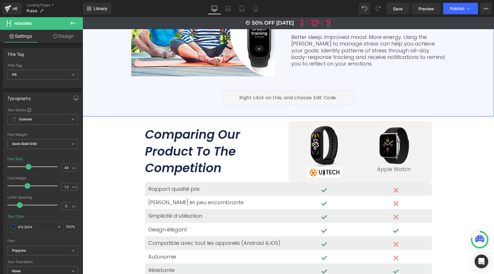
scroll to position [1545, 0]
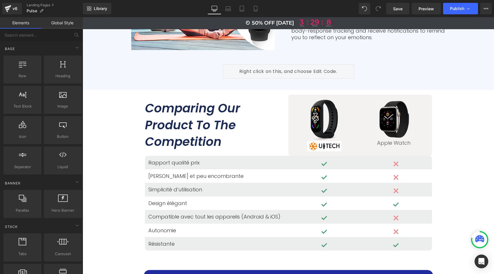
click at [109, 119] on div "Product Liquid Image Row Row Image Row Image TrustScore 4.9 | 1,204 Reviews Tex…" at bounding box center [288, 111] width 411 height 3278
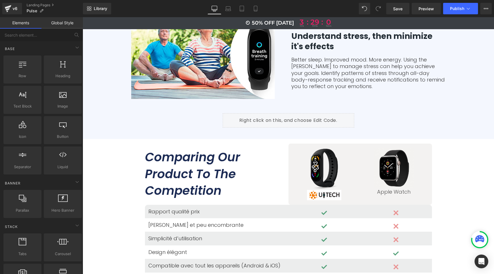
scroll to position [1427, 0]
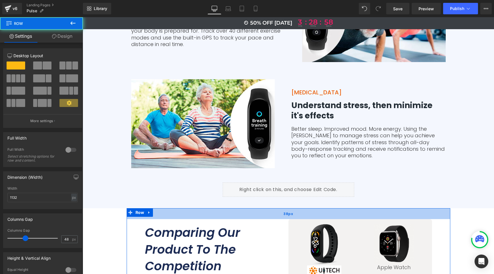
drag, startPoint x: 224, startPoint y: 168, endPoint x: 224, endPoint y: 174, distance: 6.6
click at [224, 208] on div "38px" at bounding box center [288, 213] width 323 height 11
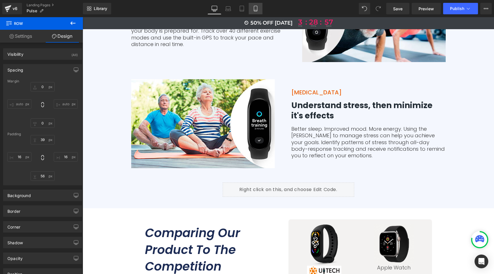
click at [254, 8] on icon at bounding box center [255, 8] width 3 height 5
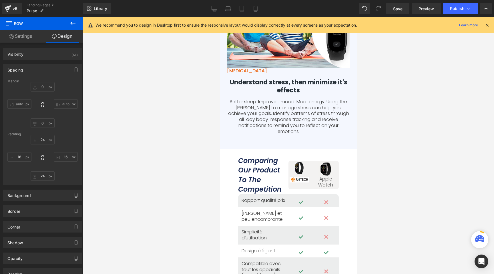
scroll to position [2208, 0]
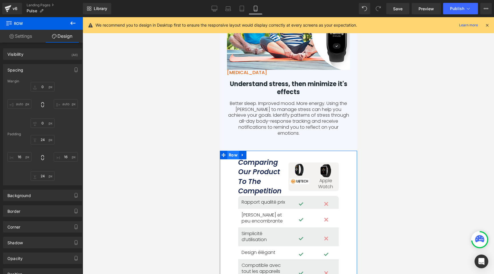
click at [230, 151] on span "Row" at bounding box center [233, 155] width 12 height 9
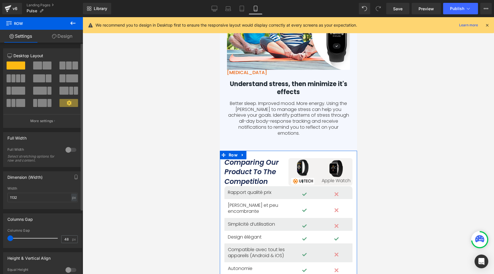
drag, startPoint x: 25, startPoint y: 238, endPoint x: 10, endPoint y: 237, distance: 15.5
click at [10, 237] on span at bounding box center [10, 238] width 6 height 6
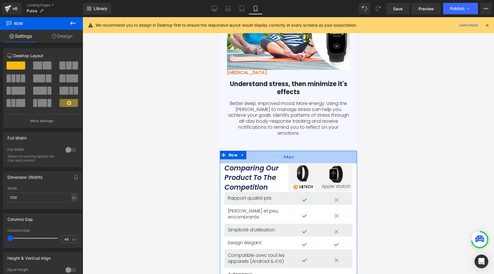
drag, startPoint x: 270, startPoint y: 102, endPoint x: 269, endPoint y: 108, distance: 6.0
click at [269, 151] on div "44px" at bounding box center [287, 157] width 137 height 13
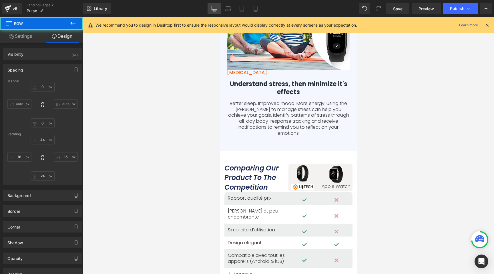
click at [212, 8] on icon at bounding box center [214, 9] width 6 height 6
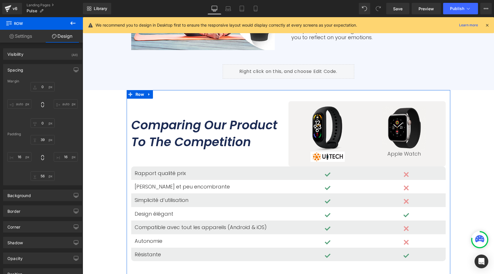
scroll to position [1547, 0]
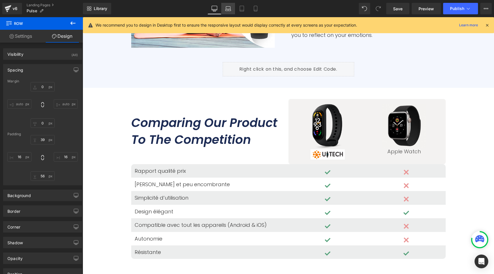
click at [227, 7] on icon at bounding box center [228, 9] width 6 height 6
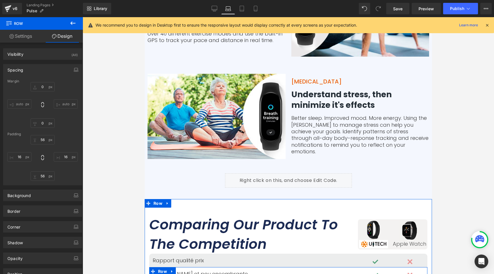
scroll to position [1519, 0]
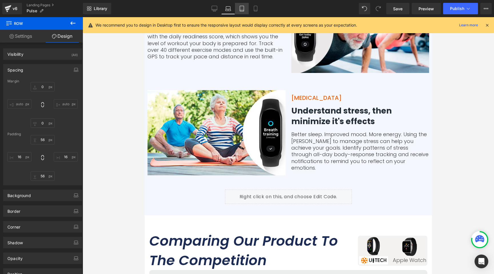
click at [241, 9] on icon at bounding box center [242, 9] width 6 height 6
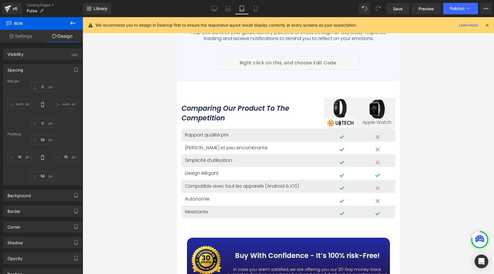
scroll to position [2339, 0]
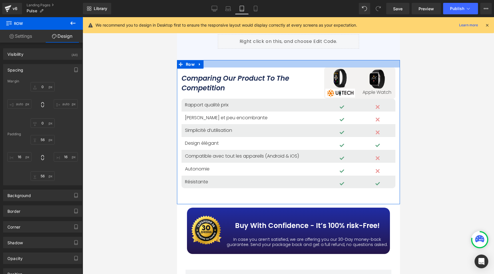
drag, startPoint x: 239, startPoint y: 65, endPoint x: 242, endPoint y: 57, distance: 8.5
click at [242, 57] on div "Product Liquid Image Row Row Image Row Image TrustScore 4.9 | 1,204 Reviews Tex…" at bounding box center [288, 160] width 223 height 4964
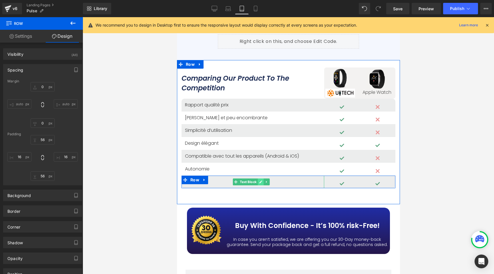
click at [259, 179] on link at bounding box center [260, 181] width 6 height 7
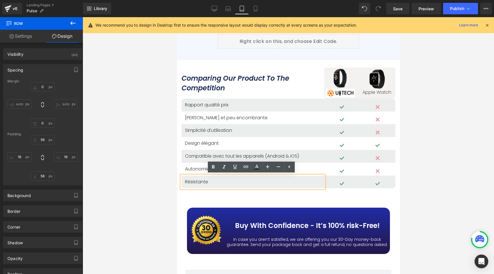
click at [205, 180] on p "Résistante" at bounding box center [253, 182] width 136 height 6
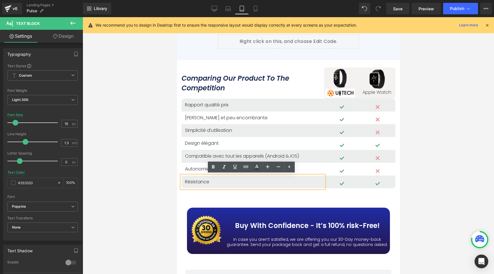
click at [167, 172] on div at bounding box center [288, 145] width 411 height 257
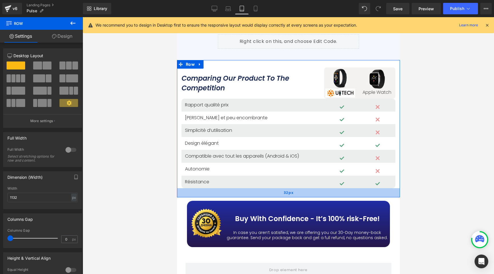
drag, startPoint x: 269, startPoint y: 202, endPoint x: 271, endPoint y: 195, distance: 7.1
click at [271, 195] on div "32px" at bounding box center [288, 192] width 223 height 9
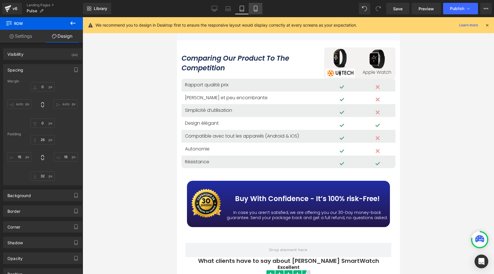
click at [256, 11] on icon at bounding box center [255, 8] width 3 height 5
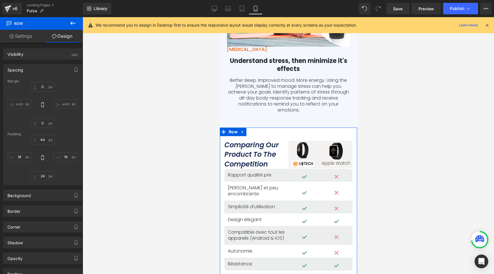
scroll to position [2222, 0]
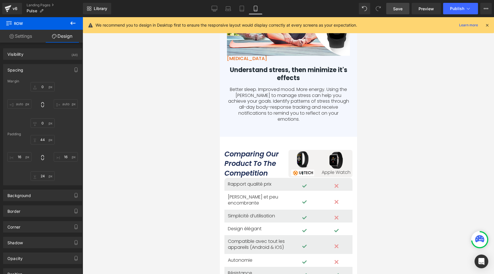
click at [398, 8] on span "Save" at bounding box center [397, 9] width 9 height 6
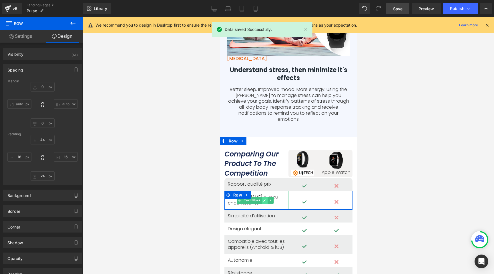
click at [264, 198] on icon at bounding box center [264, 199] width 3 height 3
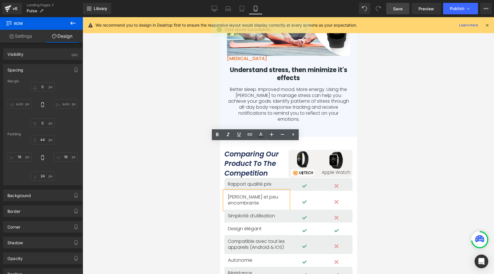
click at [249, 194] on p "[PERSON_NAME] et peu encombrante" at bounding box center [255, 200] width 57 height 12
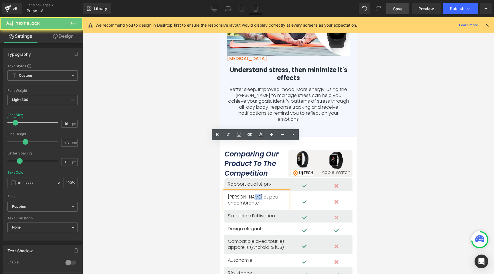
click at [249, 194] on p "[PERSON_NAME] et peu encombrante" at bounding box center [255, 200] width 57 height 12
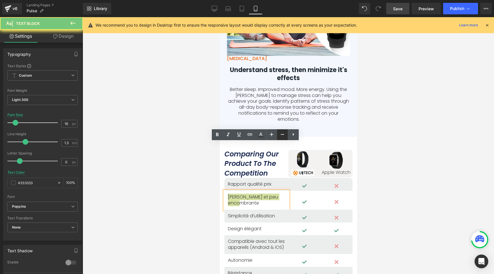
click at [284, 133] on icon at bounding box center [282, 134] width 7 height 7
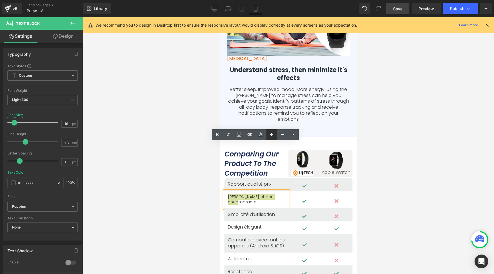
click at [270, 133] on icon at bounding box center [271, 134] width 7 height 7
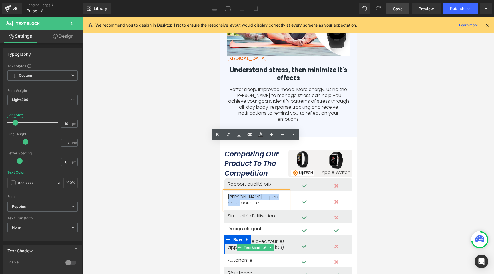
click at [259, 238] on p "Compatible avec tout les appareils (Android & iOS)" at bounding box center [255, 244] width 57 height 12
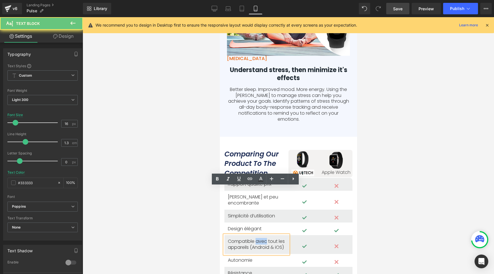
click at [259, 238] on p "Compatible avec tout les appareils (Android & iOS)" at bounding box center [255, 244] width 57 height 12
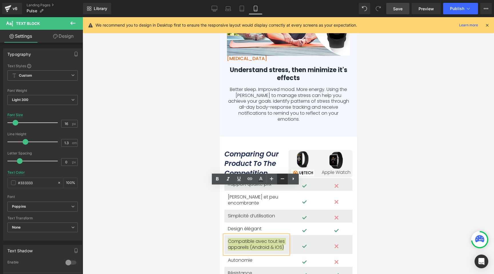
click at [282, 178] on icon at bounding box center [282, 178] width 3 height 1
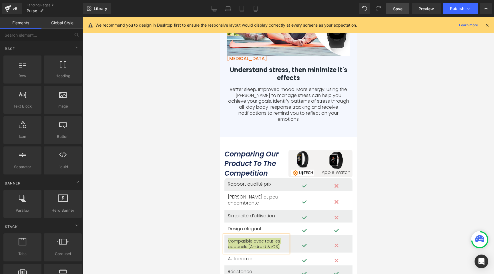
click at [185, 184] on div at bounding box center [288, 145] width 411 height 257
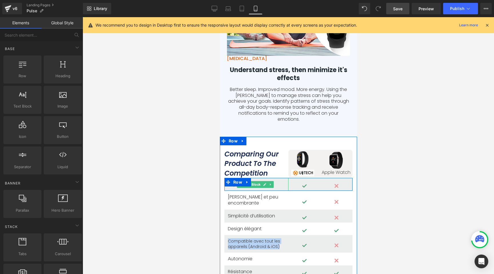
click at [263, 183] on icon at bounding box center [264, 184] width 3 height 3
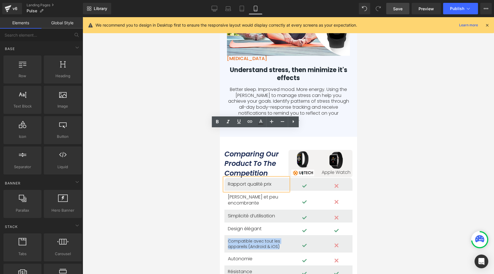
click at [260, 181] on p "Rapport qualité prix" at bounding box center [255, 184] width 57 height 6
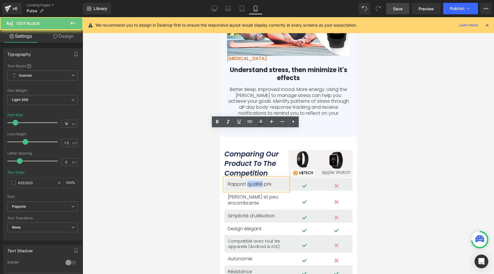
click at [260, 181] on p "Rapport qualité prix" at bounding box center [255, 184] width 57 height 6
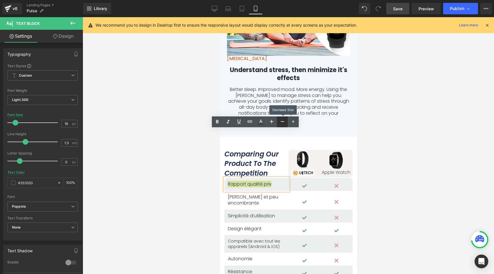
click at [283, 121] on icon at bounding box center [282, 121] width 3 height 1
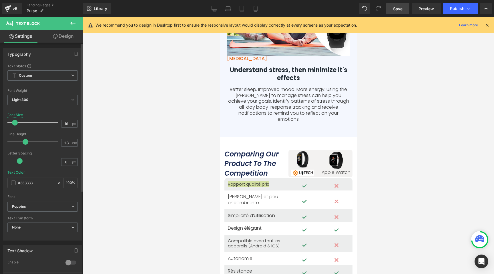
click at [13, 122] on span at bounding box center [15, 123] width 6 height 6
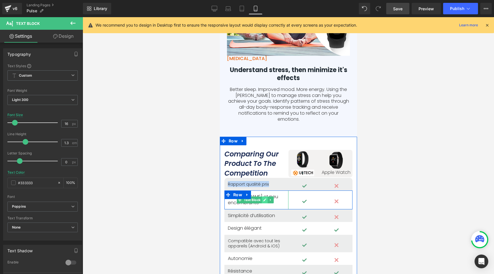
click at [264, 198] on icon at bounding box center [264, 199] width 3 height 3
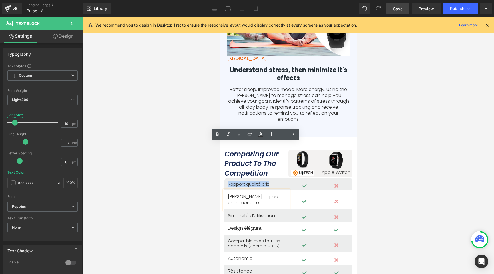
click at [255, 194] on p "[PERSON_NAME] et peu encombrante" at bounding box center [255, 200] width 57 height 12
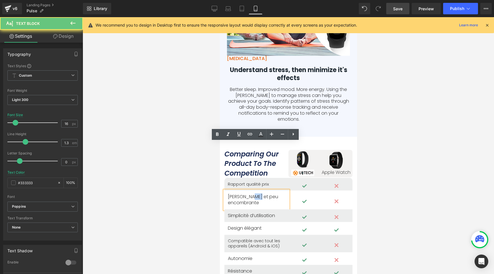
click at [255, 194] on p "[PERSON_NAME] et peu encombrante" at bounding box center [255, 200] width 57 height 12
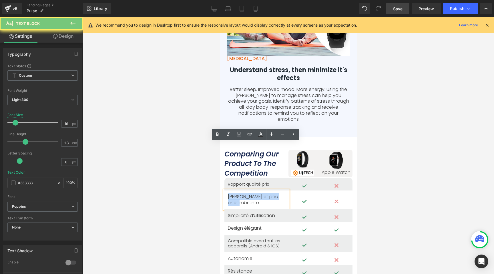
click at [255, 194] on p "[PERSON_NAME] et peu encombrante" at bounding box center [255, 200] width 57 height 12
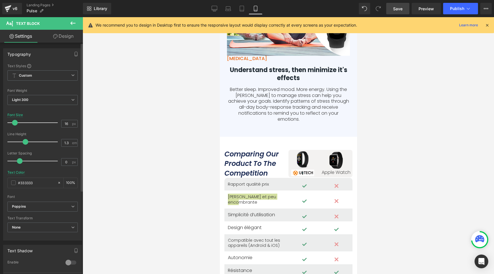
click at [15, 122] on span at bounding box center [15, 123] width 6 height 6
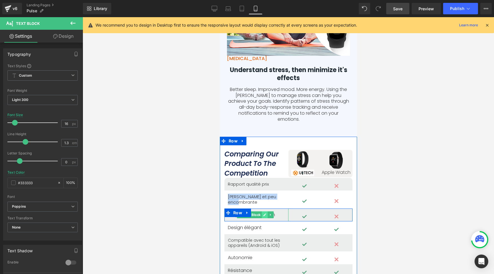
click at [265, 213] on icon at bounding box center [264, 214] width 3 height 3
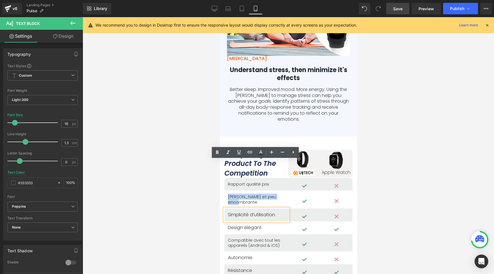
click at [262, 212] on p "Simplicité d’utilisation" at bounding box center [255, 215] width 57 height 6
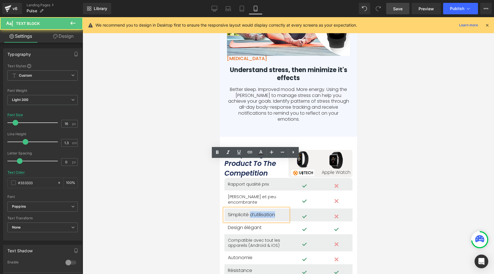
click at [262, 212] on p "Simplicité d’utilisation" at bounding box center [255, 215] width 57 height 6
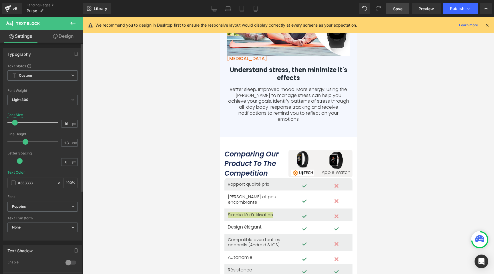
click at [15, 123] on span at bounding box center [15, 123] width 6 height 6
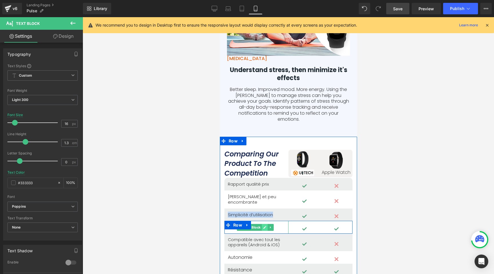
click at [266, 225] on icon at bounding box center [264, 226] width 3 height 3
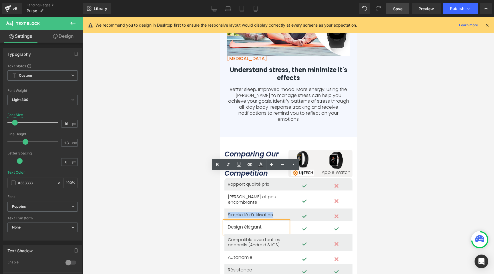
click at [254, 224] on p "Design élégant" at bounding box center [255, 227] width 57 height 6
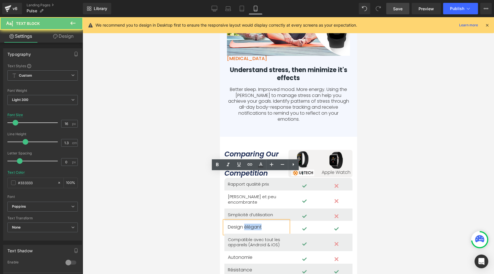
click at [254, 224] on p "Design élégant" at bounding box center [255, 227] width 57 height 6
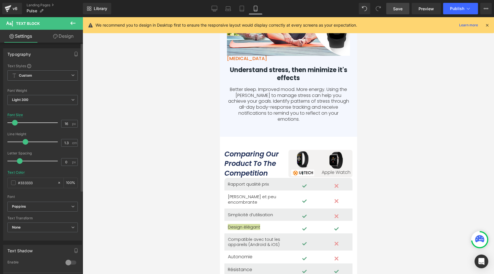
click at [15, 122] on span at bounding box center [15, 123] width 6 height 6
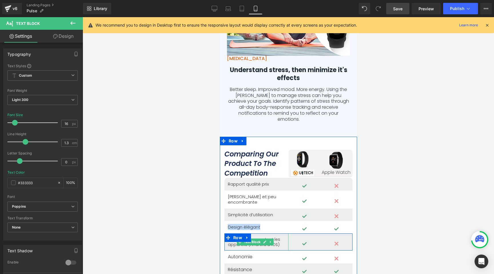
click at [262, 237] on p "Compatible avec tout les appareils (Android & iOS)" at bounding box center [255, 242] width 57 height 10
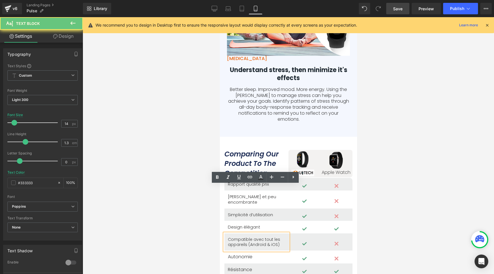
click at [260, 237] on p "Compatible avec tout les appareils (Android & iOS)" at bounding box center [255, 242] width 57 height 10
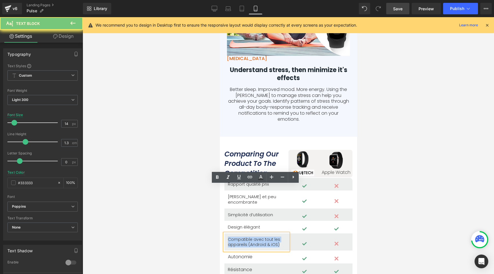
click at [260, 237] on p "Compatible avec tout les appareils (Android & iOS)" at bounding box center [255, 242] width 57 height 10
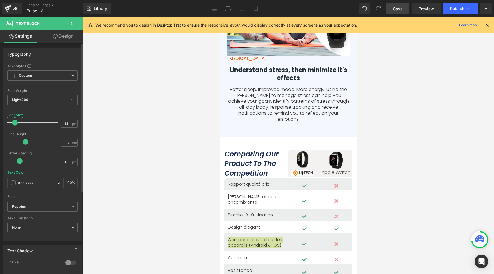
click at [16, 122] on span at bounding box center [15, 123] width 6 height 6
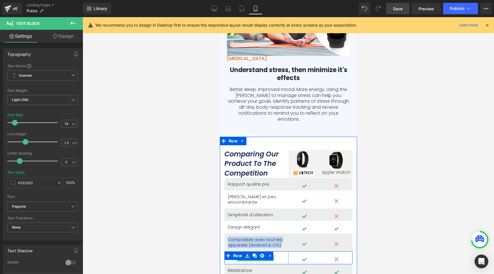
click at [277, 255] on p "Autonomie" at bounding box center [255, 258] width 57 height 6
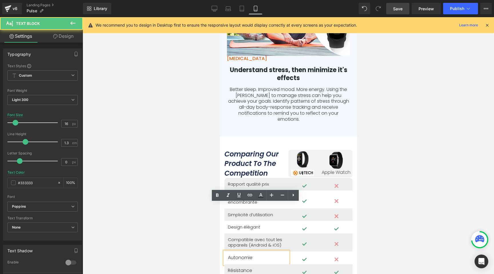
click at [246, 254] on icon at bounding box center [246, 255] width 3 height 3
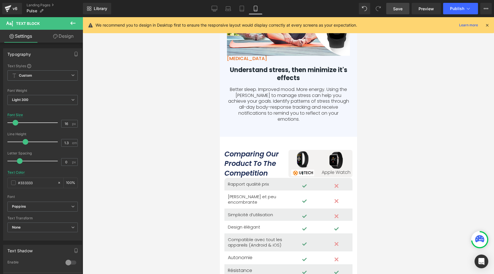
click at [246, 254] on icon at bounding box center [246, 255] width 3 height 3
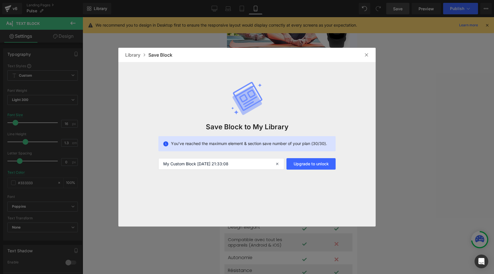
drag, startPoint x: 366, startPoint y: 55, endPoint x: 358, endPoint y: 63, distance: 11.3
click at [366, 55] on img at bounding box center [366, 55] width 5 height 5
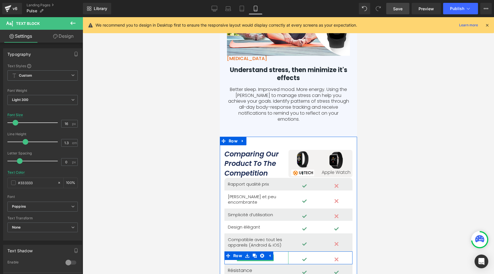
click at [279, 255] on p "Autonomie" at bounding box center [255, 258] width 57 height 6
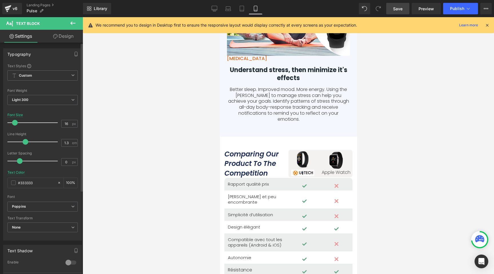
click at [16, 123] on span at bounding box center [15, 123] width 6 height 6
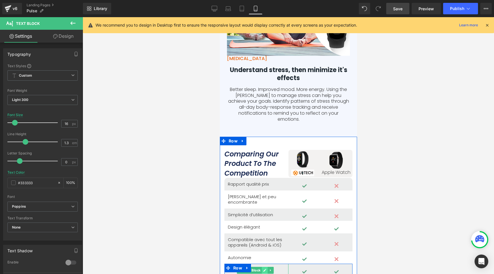
click at [264, 268] on icon at bounding box center [264, 269] width 3 height 3
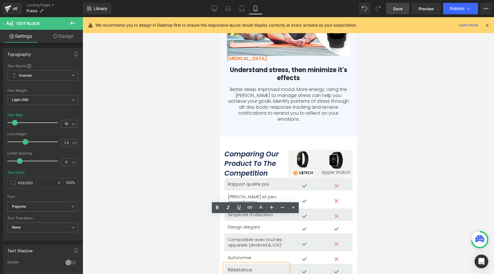
click at [247, 267] on p "Résistance" at bounding box center [255, 270] width 57 height 6
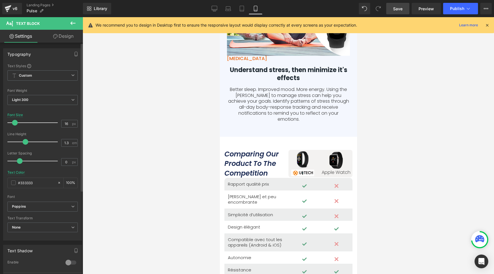
click at [15, 122] on span at bounding box center [15, 123] width 6 height 6
click at [165, 177] on div at bounding box center [288, 145] width 411 height 257
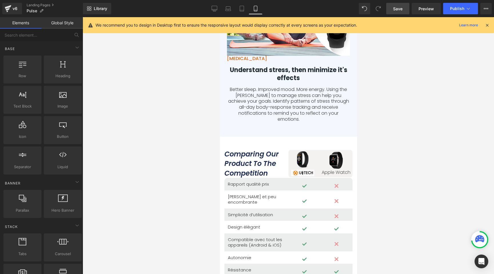
click at [397, 11] on span "Save" at bounding box center [397, 9] width 9 height 6
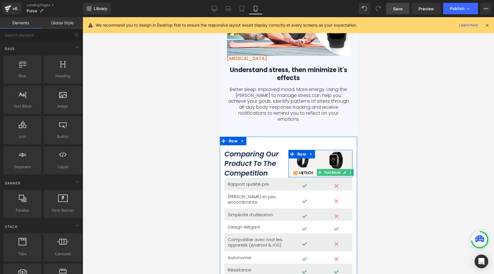
click at [341, 169] on link at bounding box center [344, 172] width 6 height 7
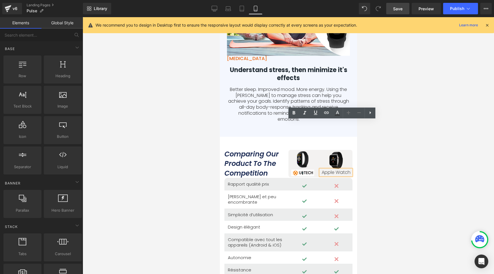
click at [324, 169] on p "Apple Watch" at bounding box center [335, 172] width 31 height 6
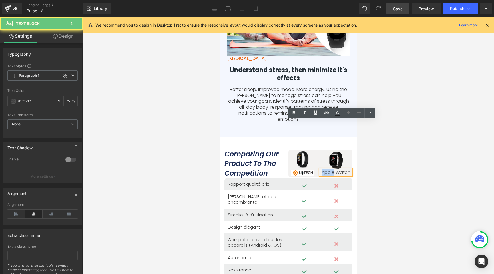
click at [324, 169] on p "Apple Watch" at bounding box center [335, 172] width 31 height 6
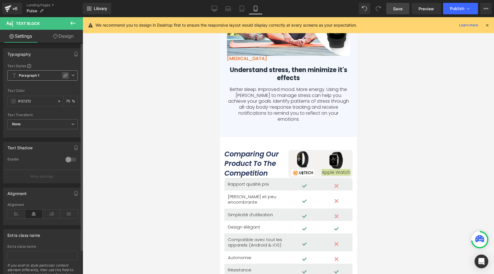
click at [66, 73] on div at bounding box center [65, 75] width 7 height 7
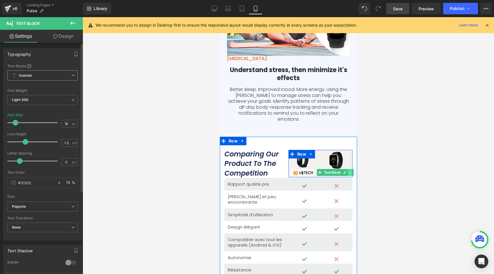
click at [347, 169] on link at bounding box center [350, 172] width 6 height 7
click at [334, 171] on icon at bounding box center [335, 172] width 3 height 3
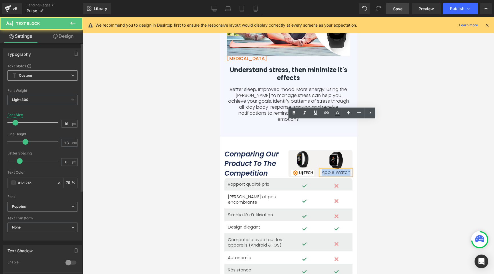
click at [331, 169] on p "Apple Watch" at bounding box center [335, 172] width 31 height 6
click at [330, 169] on p "Apple Watch" at bounding box center [335, 172] width 31 height 6
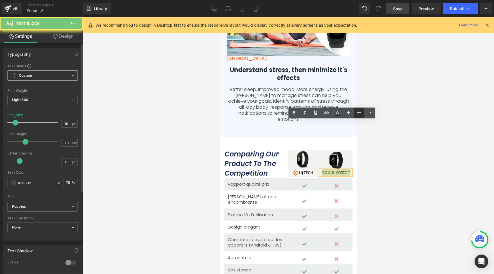
click at [360, 113] on icon at bounding box center [358, 112] width 3 height 1
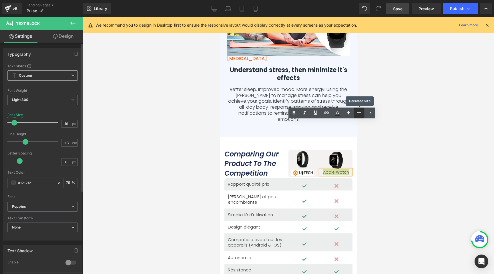
click at [360, 113] on icon at bounding box center [358, 112] width 3 height 1
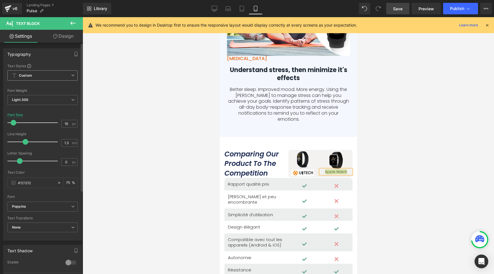
click at [400, 11] on span "Save" at bounding box center [397, 9] width 9 height 6
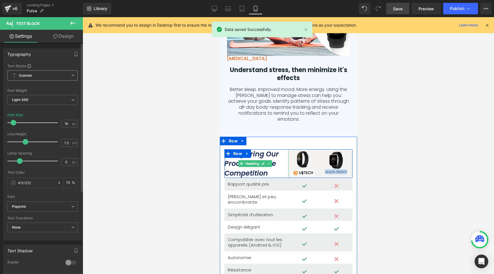
click at [257, 149] on icon "Comparing Our Product To The Competition" at bounding box center [251, 163] width 54 height 29
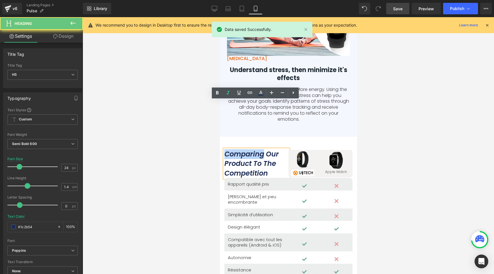
click at [257, 149] on icon "Comparing Our Product To The Competition" at bounding box center [251, 163] width 54 height 29
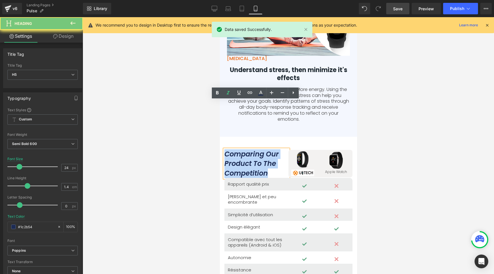
click at [257, 149] on icon "Comparing Our Product To The Competition" at bounding box center [251, 163] width 54 height 29
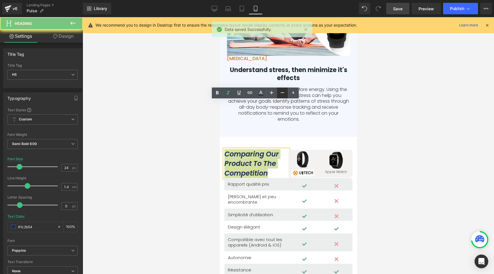
click at [279, 91] on icon at bounding box center [282, 92] width 7 height 7
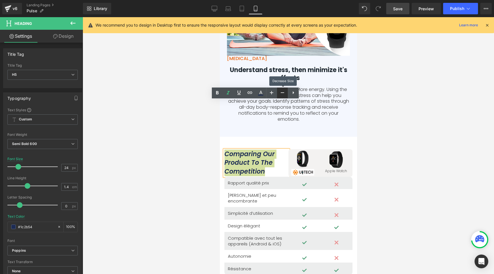
click at [279, 91] on icon at bounding box center [282, 92] width 7 height 7
click at [397, 11] on span "Save" at bounding box center [397, 9] width 9 height 6
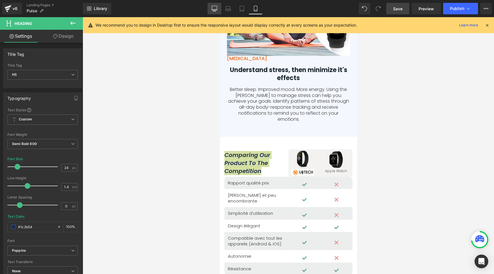
click at [216, 9] on icon at bounding box center [214, 9] width 6 height 6
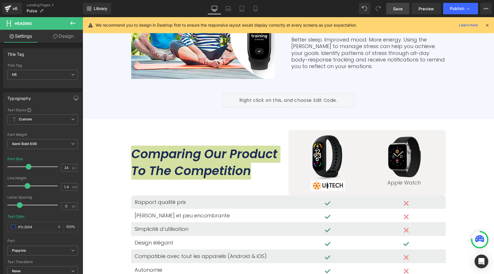
scroll to position [1517, 0]
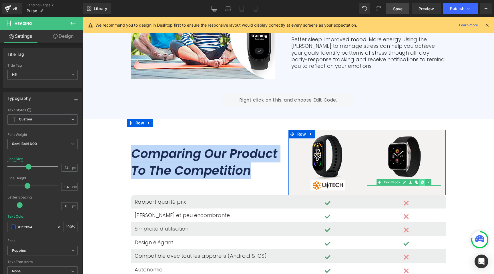
click at [422, 179] on link at bounding box center [422, 182] width 6 height 7
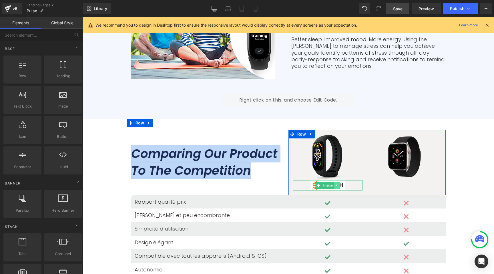
click at [335, 183] on icon at bounding box center [336, 184] width 3 height 3
click at [333, 182] on link at bounding box center [334, 185] width 6 height 7
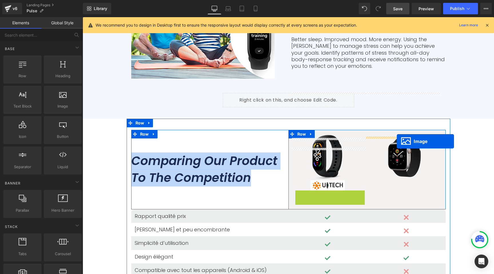
drag, startPoint x: 317, startPoint y: 152, endPoint x: 397, endPoint y: 141, distance: 79.9
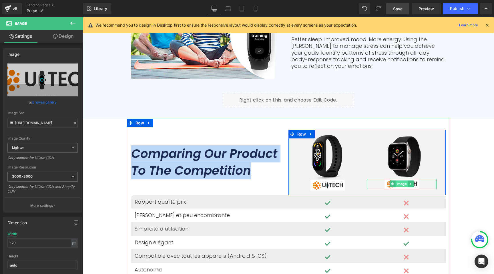
click at [397, 180] on span "Image" at bounding box center [402, 183] width 12 height 7
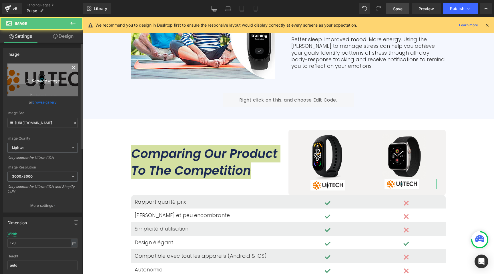
click at [51, 81] on icon "Replace Image" at bounding box center [43, 79] width 46 height 7
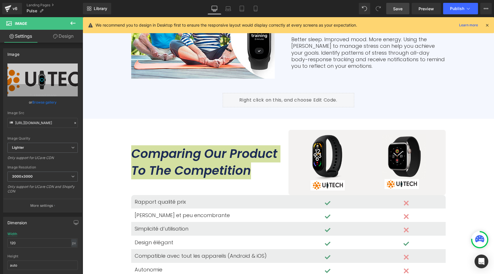
type input "C:\fakepath\logo_apple_watch_-_Recherche_Google.jpg"
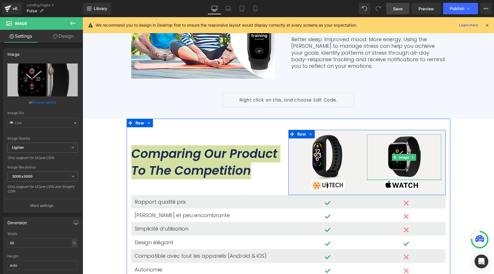
click at [400, 179] on div at bounding box center [404, 179] width 74 height 1
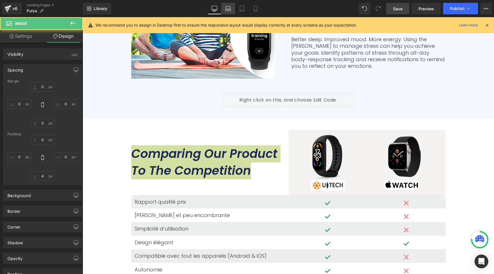
click at [229, 9] on icon at bounding box center [228, 9] width 6 height 6
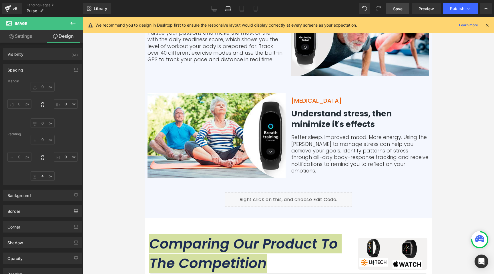
scroll to position [1601, 0]
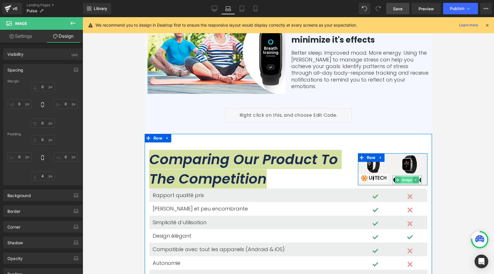
click at [406, 176] on span "Image" at bounding box center [407, 179] width 12 height 7
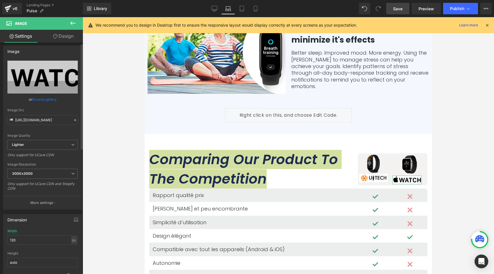
scroll to position [10, 0]
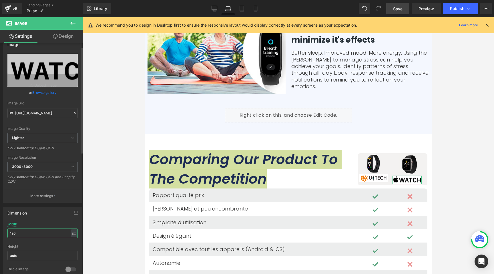
click at [15, 235] on input "120" at bounding box center [42, 232] width 70 height 9
type input "80"
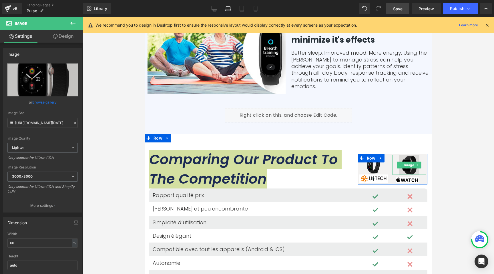
drag, startPoint x: 405, startPoint y: 112, endPoint x: 406, endPoint y: 107, distance: 5.2
click at [406, 155] on div "Image" at bounding box center [409, 165] width 34 height 20
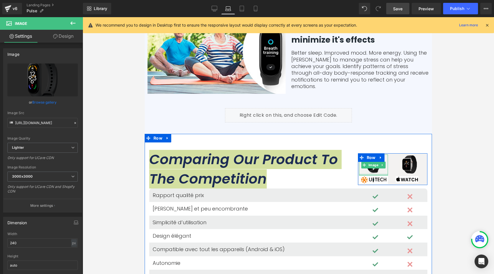
click at [371, 174] on div at bounding box center [373, 175] width 29 height 2
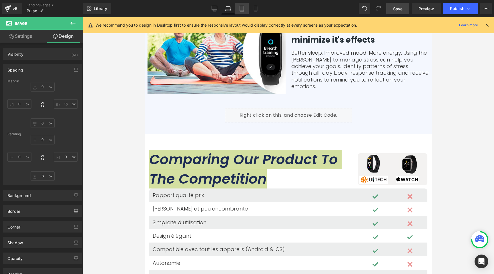
click at [243, 9] on icon at bounding box center [242, 9] width 6 height 6
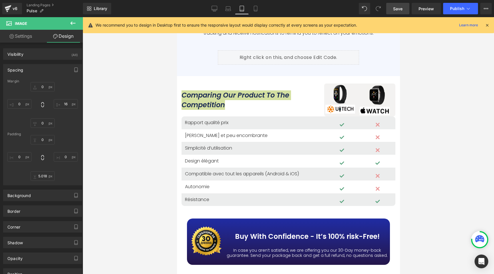
scroll to position [2316, 0]
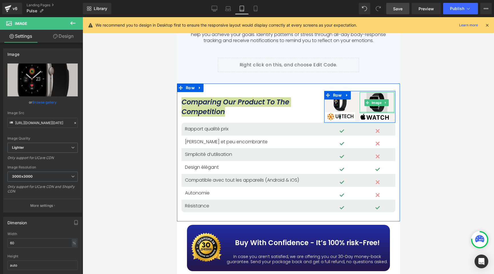
drag, startPoint x: 369, startPoint y: 112, endPoint x: 371, endPoint y: 106, distance: 7.0
click at [371, 106] on div "Image" at bounding box center [376, 102] width 35 height 21
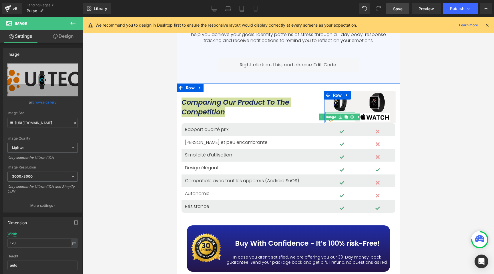
click at [333, 112] on div at bounding box center [340, 112] width 30 height 1
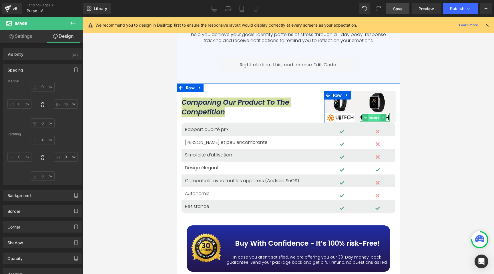
click at [370, 117] on span "Image" at bounding box center [374, 117] width 12 height 7
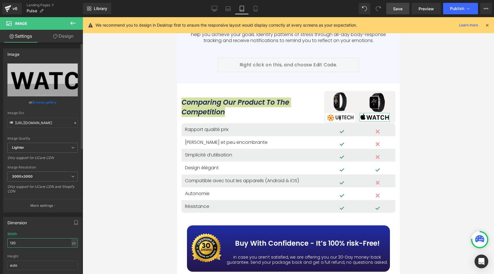
click at [17, 242] on input "120" at bounding box center [42, 242] width 70 height 9
click at [22, 245] on input "80" at bounding box center [42, 242] width 70 height 9
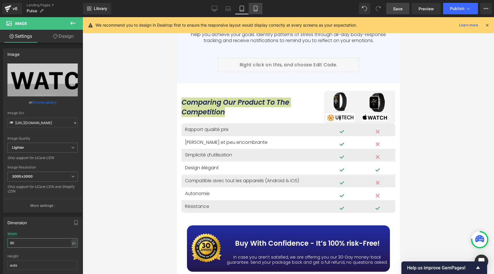
type input "90"
click at [255, 9] on icon at bounding box center [256, 9] width 6 height 6
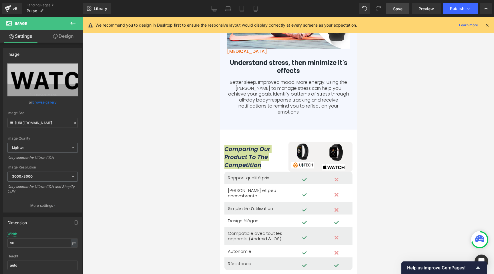
scroll to position [2229, 0]
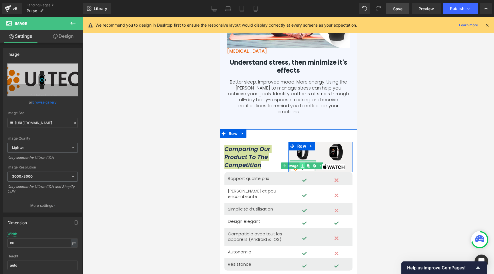
drag, startPoint x: 301, startPoint y: 111, endPoint x: 300, endPoint y: 115, distance: 4.3
click at [300, 160] on div "Image" at bounding box center [302, 165] width 26 height 11
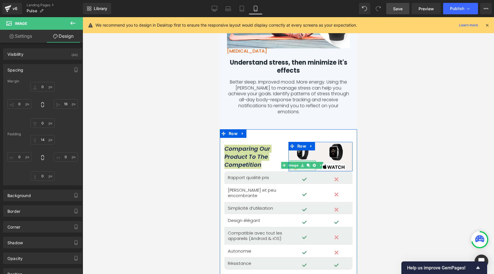
click at [298, 160] on div at bounding box center [302, 161] width 26 height 3
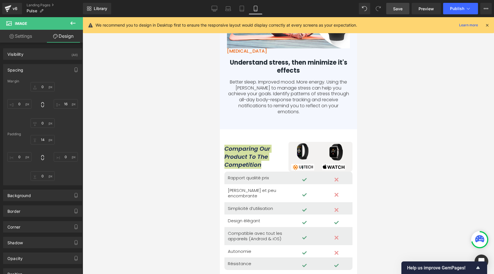
click at [168, 110] on div at bounding box center [288, 145] width 411 height 257
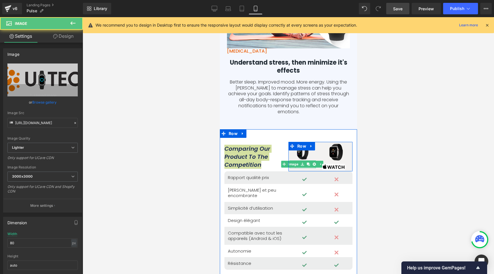
drag, startPoint x: 300, startPoint y: 112, endPoint x: 301, endPoint y: 108, distance: 3.8
click at [301, 143] on div "Image Image" at bounding box center [304, 156] width 31 height 27
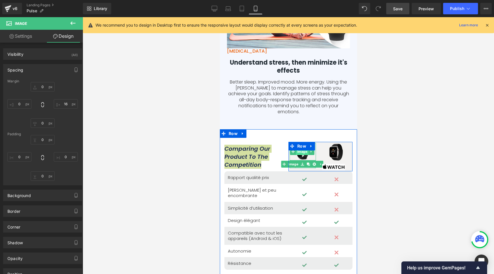
click at [300, 148] on span "Image" at bounding box center [302, 151] width 12 height 7
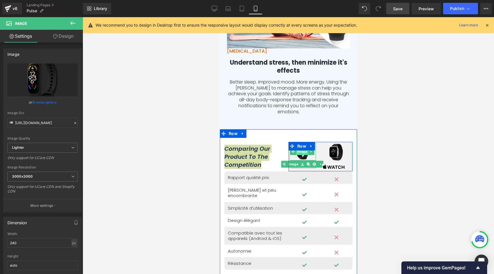
click at [301, 148] on span "Image" at bounding box center [302, 151] width 12 height 7
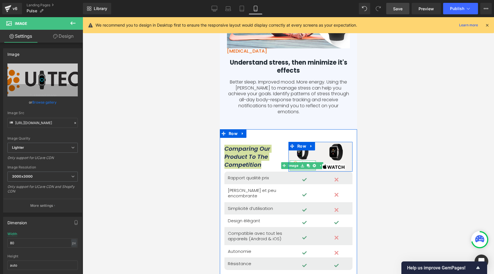
drag, startPoint x: 298, startPoint y: 119, endPoint x: 298, endPoint y: 122, distance: 3.2
click at [298, 142] on div "Image Image Image Image Row" at bounding box center [320, 157] width 64 height 30
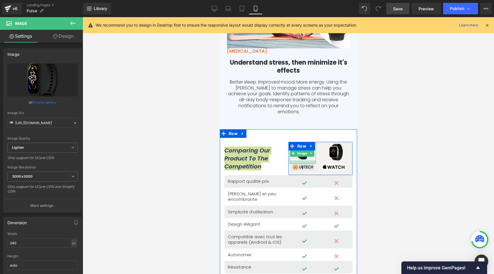
drag, startPoint x: 293, startPoint y: 111, endPoint x: 319, endPoint y: 117, distance: 26.3
click at [294, 160] on div at bounding box center [302, 161] width 26 height 3
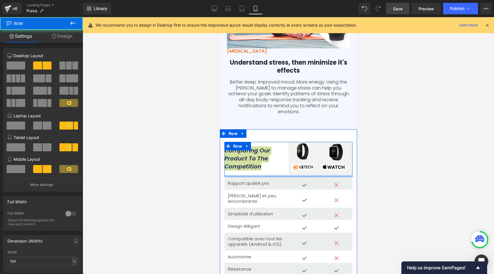
click at [281, 175] on div at bounding box center [288, 176] width 128 height 2
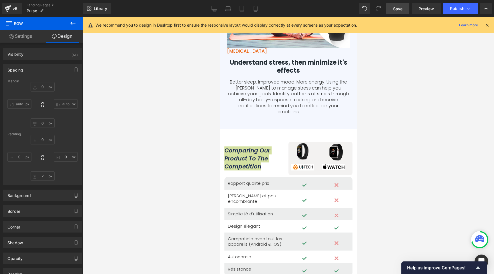
click at [396, 9] on span "Save" at bounding box center [397, 9] width 9 height 6
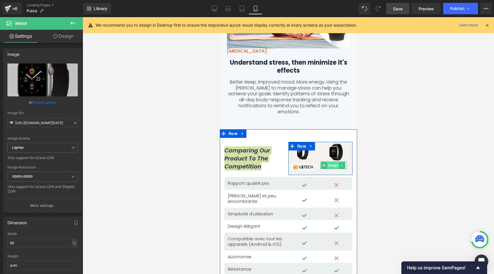
click at [326, 143] on div "Image Image" at bounding box center [335, 158] width 31 height 31
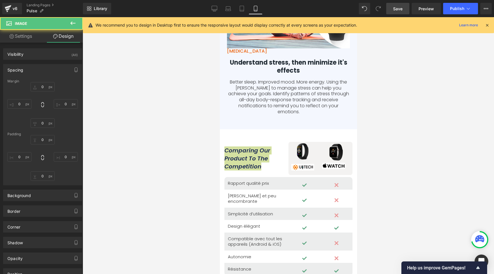
click at [167, 131] on div at bounding box center [288, 145] width 411 height 257
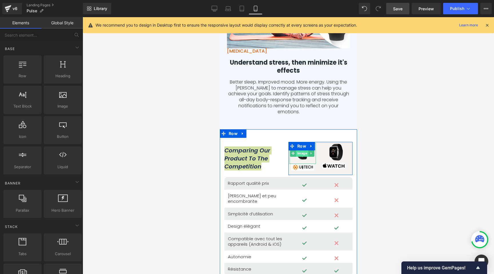
click at [298, 150] on span "Image" at bounding box center [302, 153] width 12 height 7
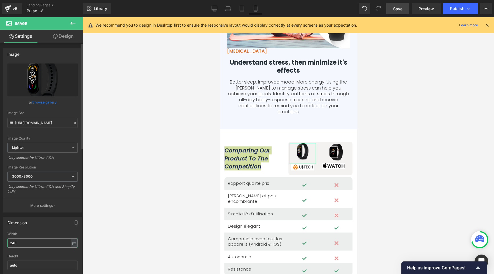
click at [20, 241] on input "240" at bounding box center [42, 242] width 70 height 9
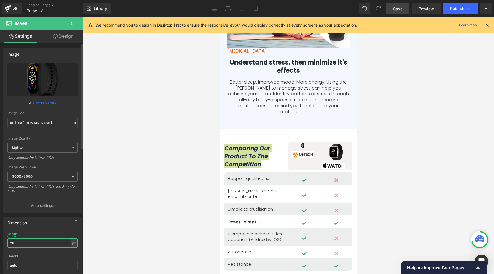
type input "260"
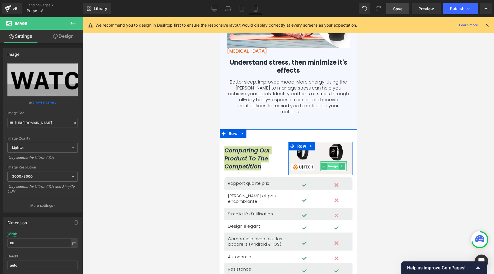
drag, startPoint x: 330, startPoint y: 112, endPoint x: 330, endPoint y: 115, distance: 3.4
click at [330, 161] on div "Image" at bounding box center [333, 166] width 26 height 10
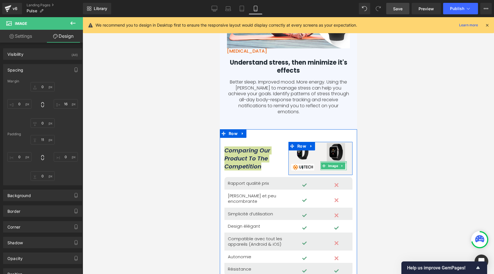
click at [328, 143] on div "Image Image" at bounding box center [335, 158] width 31 height 31
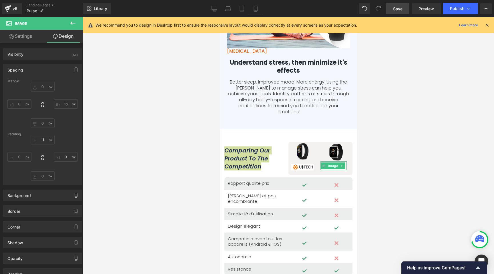
click at [399, 9] on span "Save" at bounding box center [397, 9] width 9 height 6
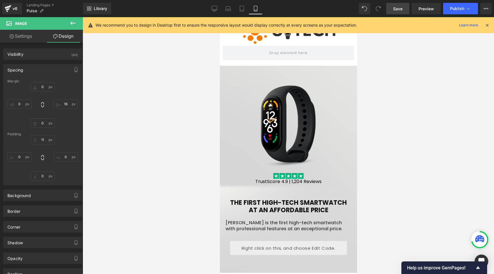
scroll to position [0, 0]
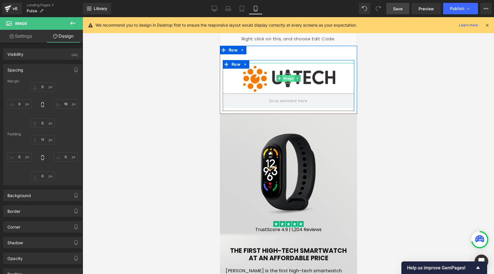
click at [283, 79] on span "Image" at bounding box center [288, 78] width 12 height 7
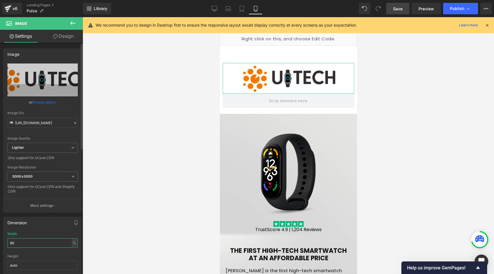
click at [15, 242] on input "80" at bounding box center [42, 242] width 70 height 9
click at [14, 241] on input "80" at bounding box center [42, 242] width 70 height 9
click at [15, 242] on input "80" at bounding box center [42, 242] width 70 height 9
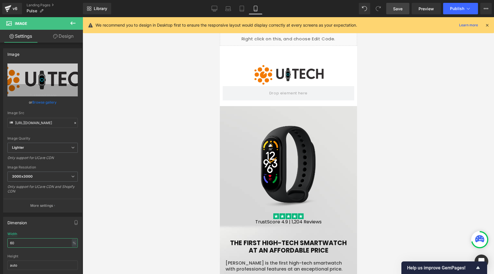
type input "60"
click at [394, 10] on span "Save" at bounding box center [397, 9] width 9 height 6
click at [215, 9] on icon at bounding box center [214, 9] width 6 height 6
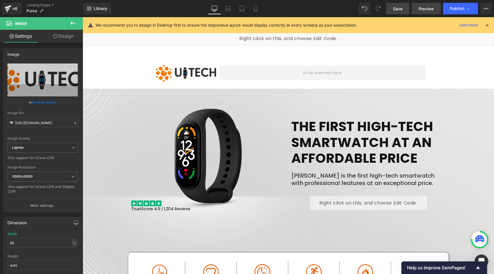
click at [421, 11] on span "Preview" at bounding box center [425, 9] width 15 height 6
